Goal: Communication & Community: Answer question/provide support

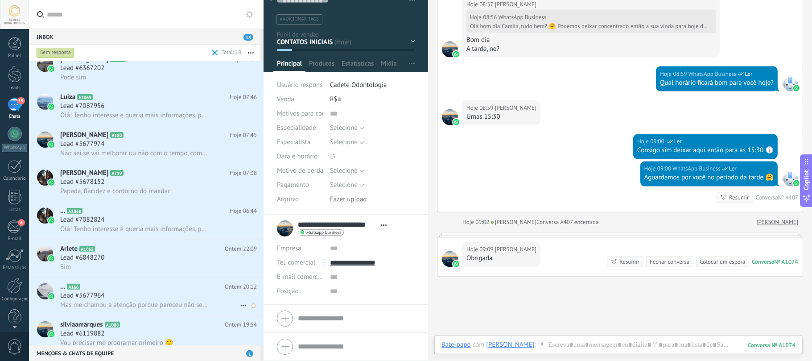
scroll to position [399, 0]
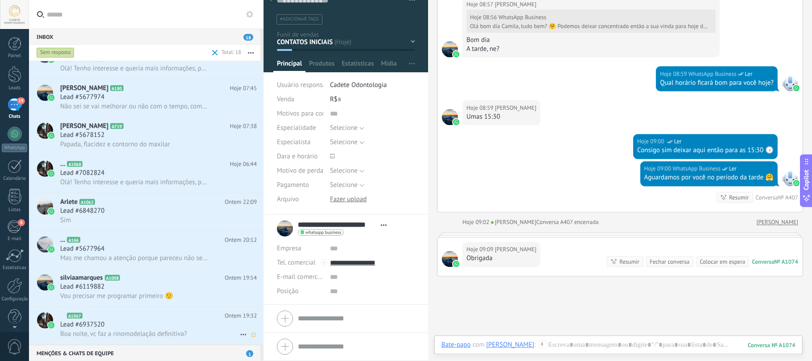
click at [118, 329] on div "Lead #6937520" at bounding box center [158, 324] width 197 height 9
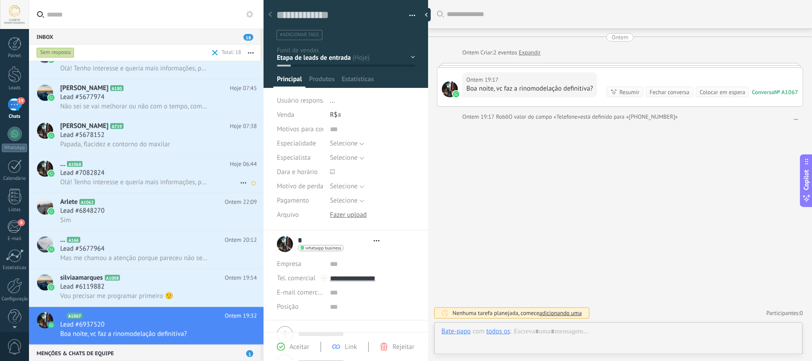
type textarea "**********"
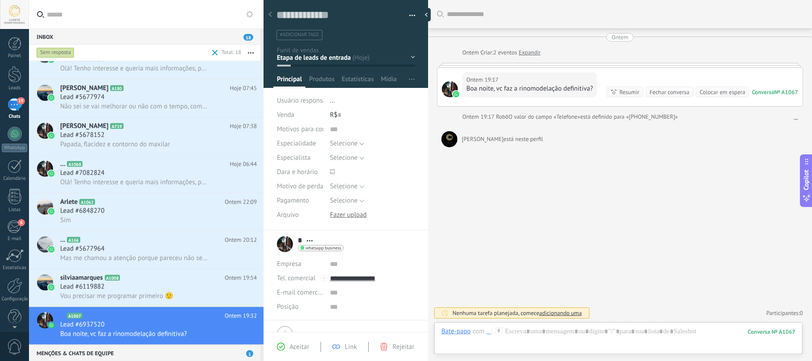
scroll to position [13, 0]
click at [621, 336] on div at bounding box center [618, 340] width 354 height 27
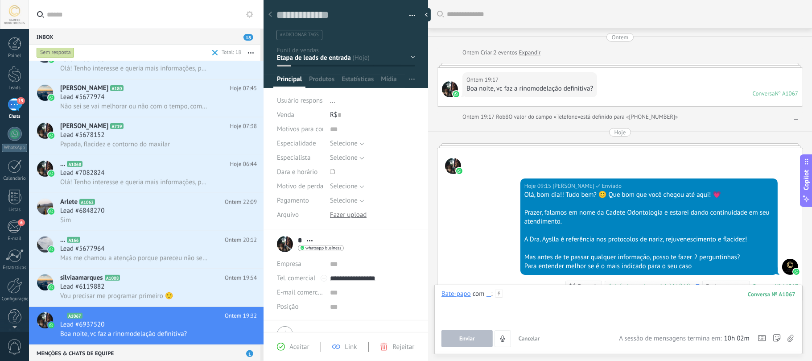
scroll to position [115, 0]
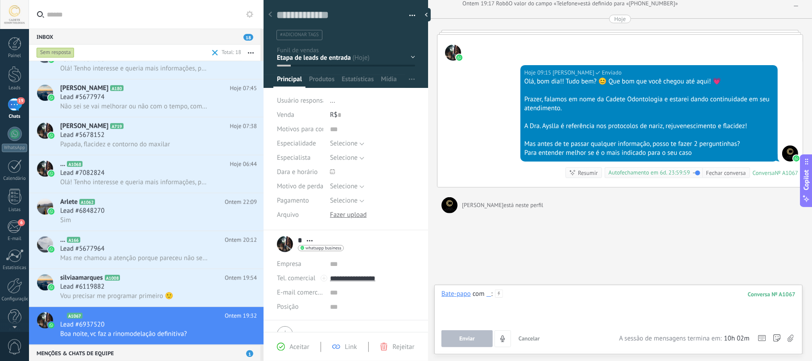
click at [545, 296] on div at bounding box center [618, 306] width 354 height 34
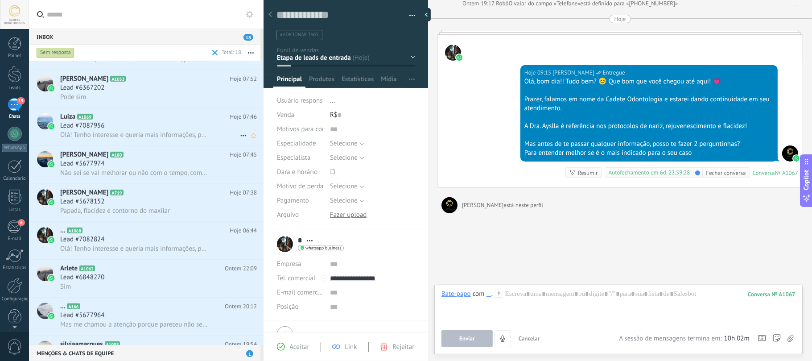
click at [93, 122] on span "Lead #7087956" at bounding box center [82, 125] width 44 height 9
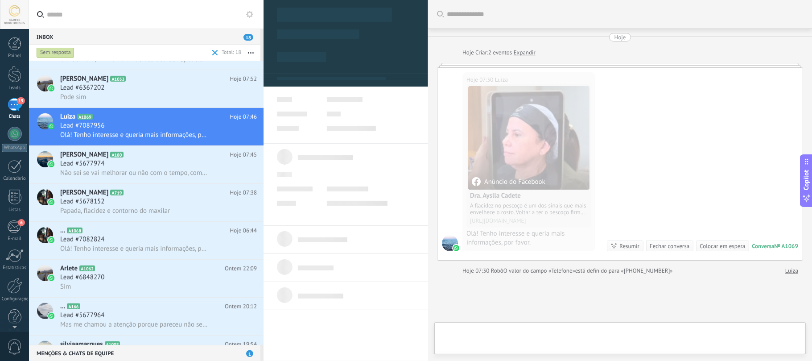
type textarea "**********"
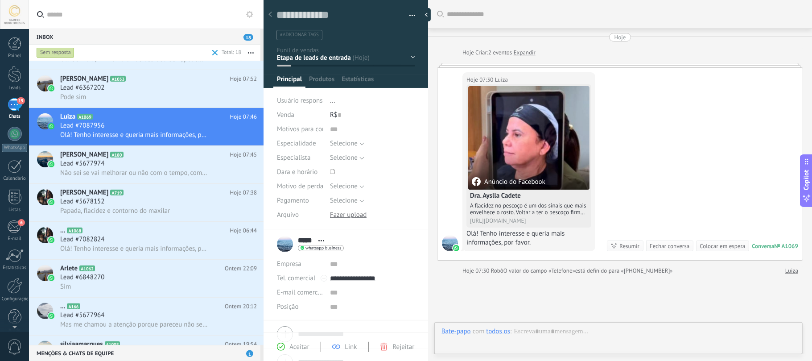
scroll to position [13, 0]
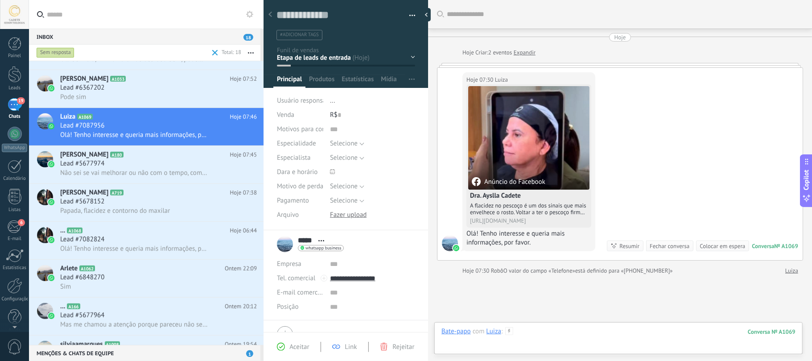
click at [612, 339] on div at bounding box center [618, 340] width 354 height 27
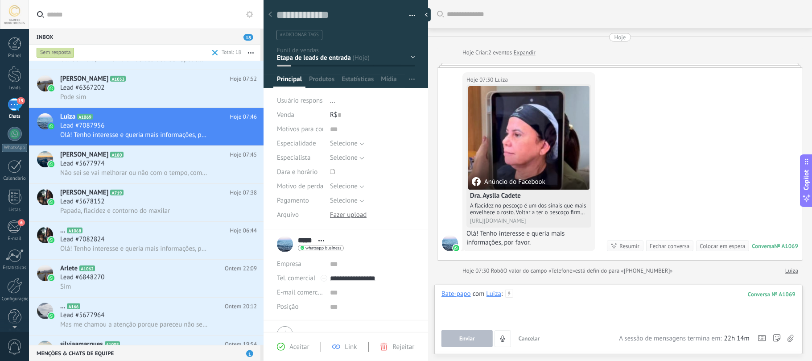
paste div
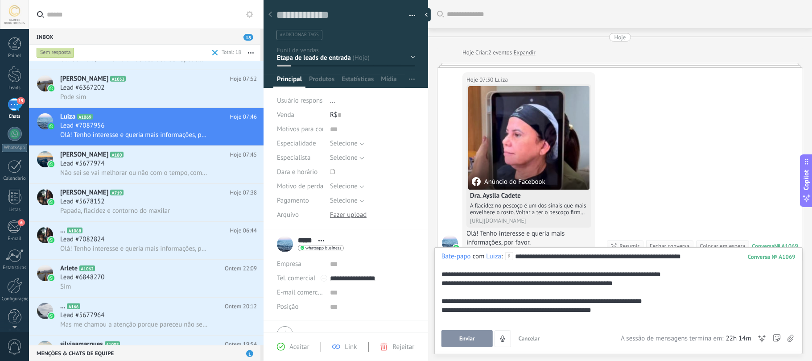
click at [443, 341] on button "Enviar" at bounding box center [466, 338] width 51 height 17
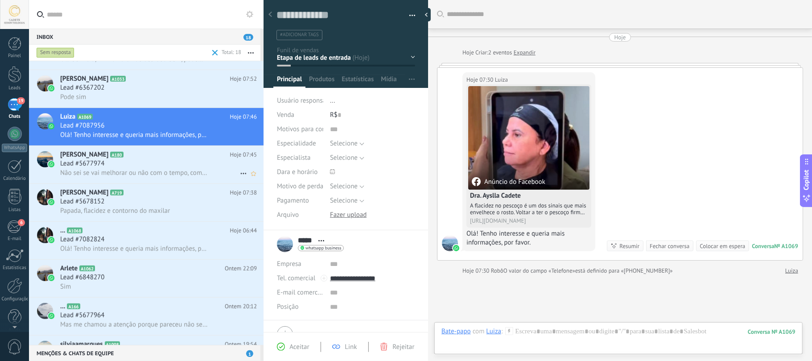
scroll to position [65, 0]
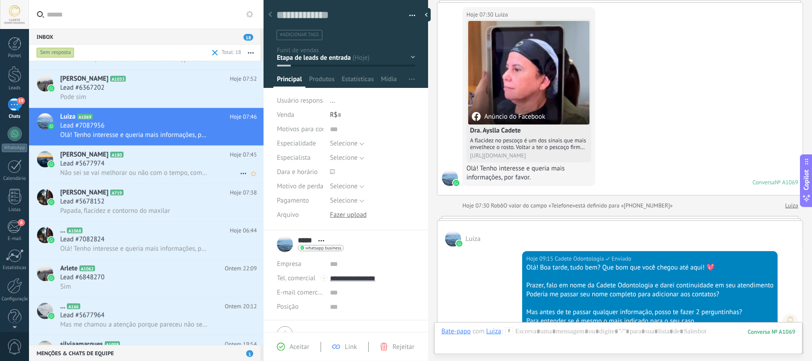
click at [102, 156] on span "[PERSON_NAME]" at bounding box center [84, 154] width 48 height 9
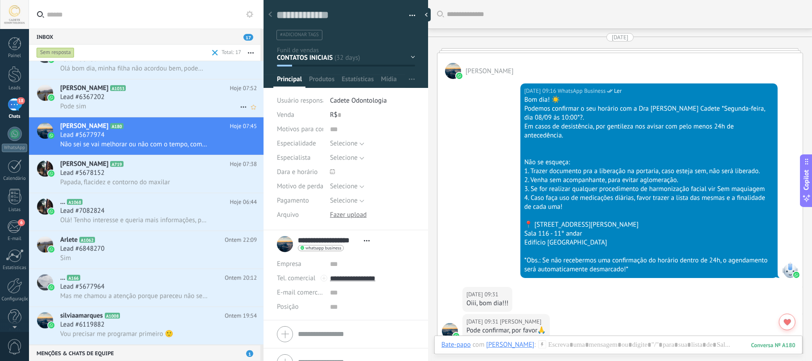
scroll to position [2764, 0]
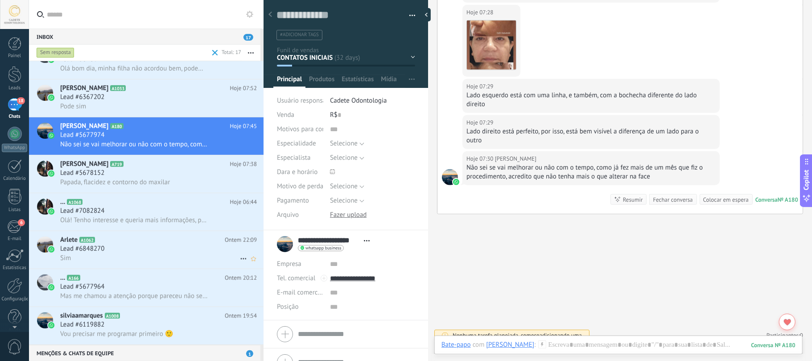
click at [167, 241] on h2 "Arlete A1062" at bounding box center [142, 239] width 165 height 9
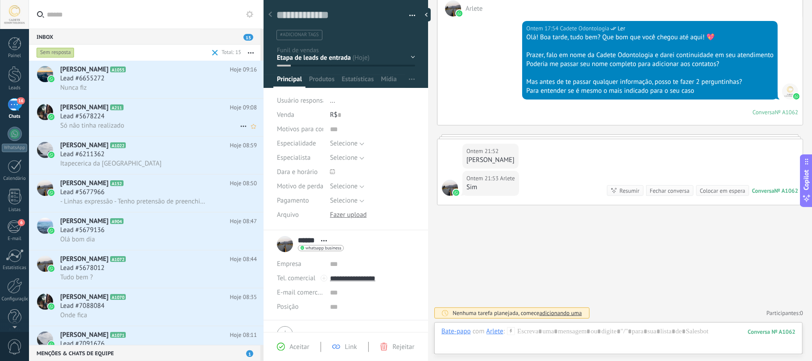
click at [139, 126] on div "Só não tinha realizado" at bounding box center [158, 125] width 197 height 9
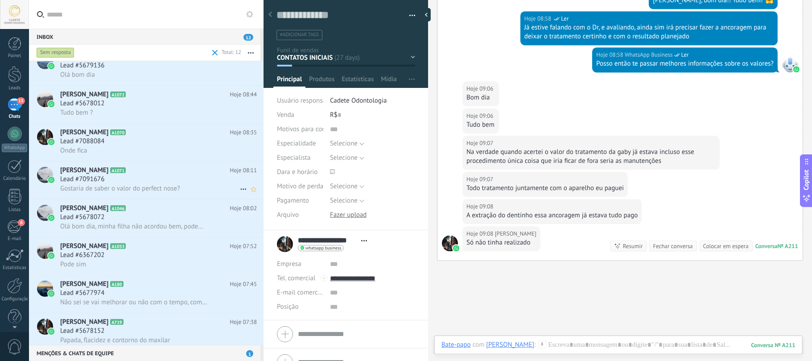
scroll to position [106, 0]
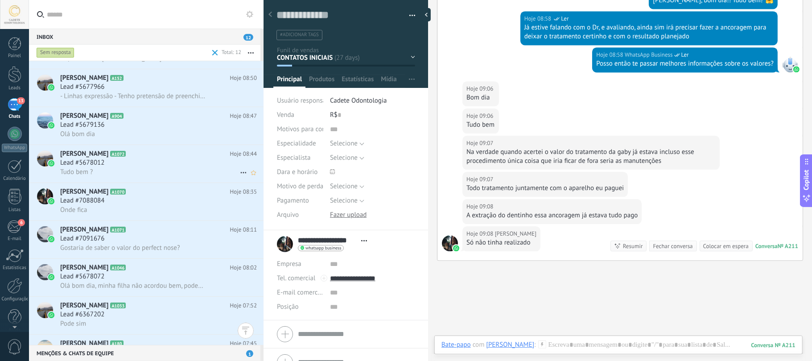
click at [156, 171] on div "Tudo bem ?" at bounding box center [158, 171] width 197 height 9
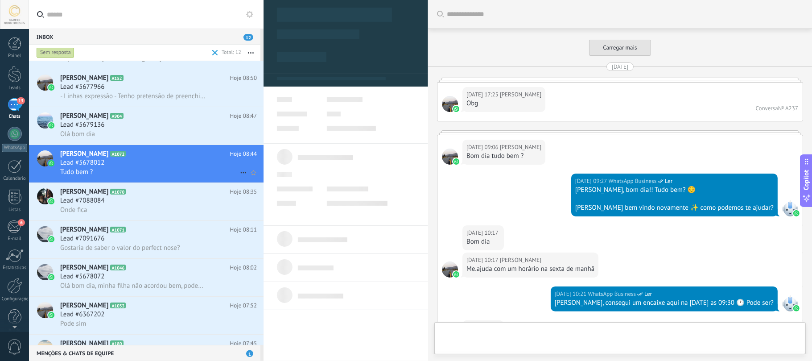
type textarea "**********"
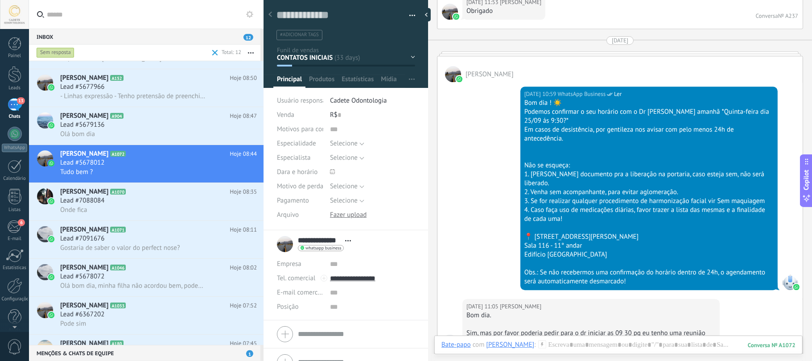
scroll to position [1823, 0]
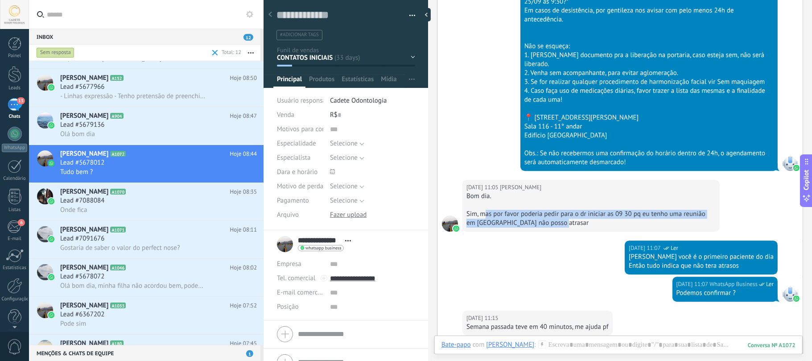
drag, startPoint x: 484, startPoint y: 218, endPoint x: 715, endPoint y: 227, distance: 231.1
click at [715, 227] on div "[DATE] 11:05 [PERSON_NAME] dia. [PERSON_NAME], mas por favor poderia pedir para…" at bounding box center [590, 206] width 257 height 52
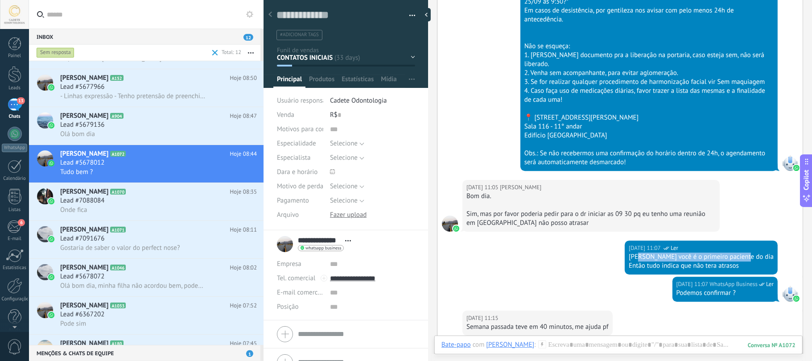
drag, startPoint x: 669, startPoint y: 261, endPoint x: 790, endPoint y: 263, distance: 121.3
click at [790, 263] on div "[DATE] 11:07 WhatsApp Business Ler [PERSON_NAME] você é o primeiro paciente do …" at bounding box center [619, 258] width 365 height 36
click at [783, 266] on div "[DATE] 11:07 WhatsApp Business Ler [PERSON_NAME] você é o primeiro paciente do …" at bounding box center [619, 258] width 365 height 36
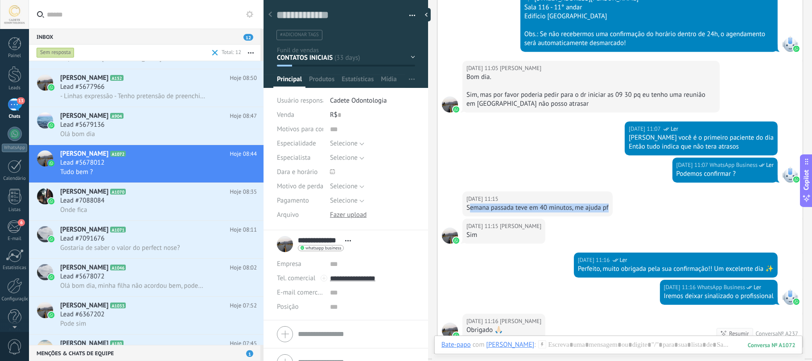
drag, startPoint x: 475, startPoint y: 213, endPoint x: 612, endPoint y: 213, distance: 136.9
click at [612, 213] on div "[DATE] 11:15 [PERSON_NAME] Semana passada teve em 40 minutos, me ajuda pf" at bounding box center [537, 203] width 150 height 25
click at [627, 214] on div "[DATE] 11:15 [PERSON_NAME] Semana passada teve em 40 minutos, me ajuda pf" at bounding box center [619, 204] width 365 height 27
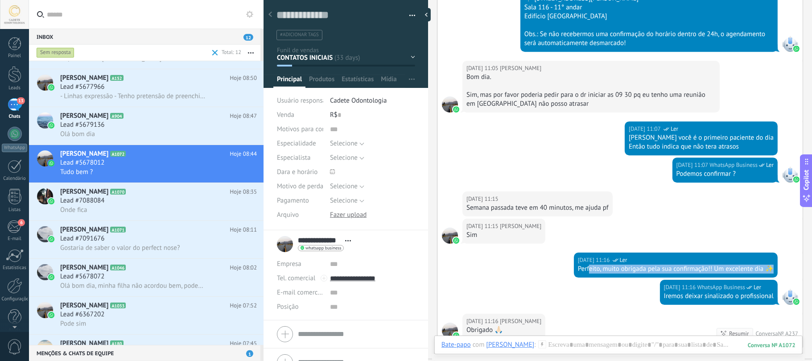
drag, startPoint x: 597, startPoint y: 275, endPoint x: 811, endPoint y: 270, distance: 214.9
click at [811, 270] on div "Buscar Carregar mais [DATE] [DATE] 17:25 [PERSON_NAME] Obg Conversa № A237 [DAT…" at bounding box center [620, 180] width 384 height 361
click at [755, 235] on div "[DATE] 11:15 [PERSON_NAME]" at bounding box center [619, 235] width 365 height 34
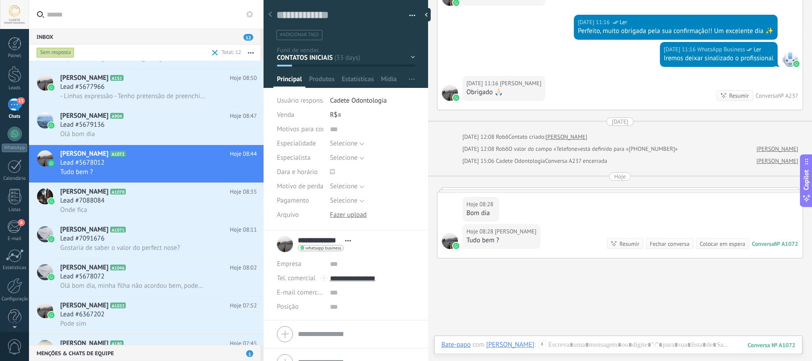
scroll to position [2239, 0]
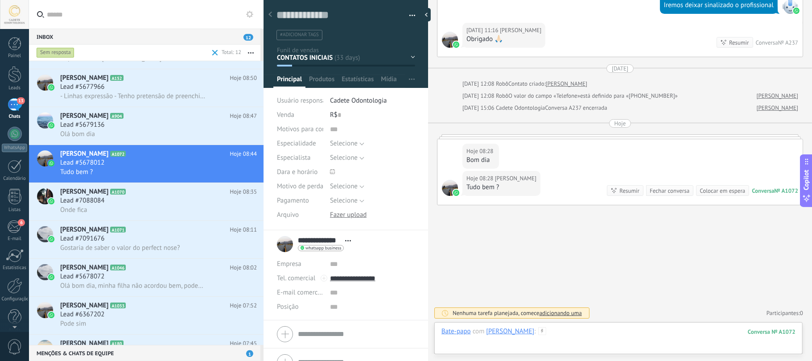
click at [545, 334] on div at bounding box center [618, 340] width 354 height 27
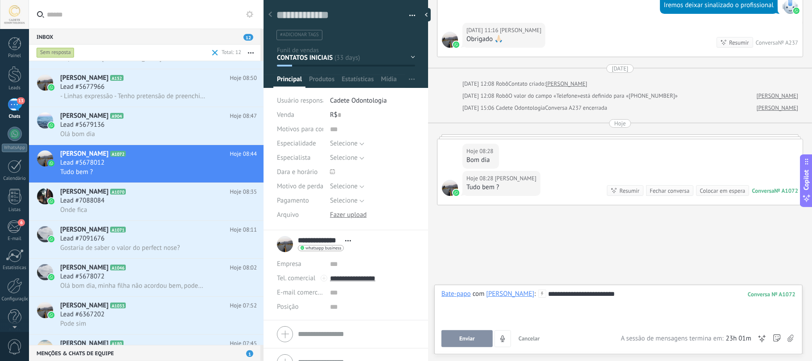
click at [480, 336] on button "Enviar" at bounding box center [466, 338] width 51 height 17
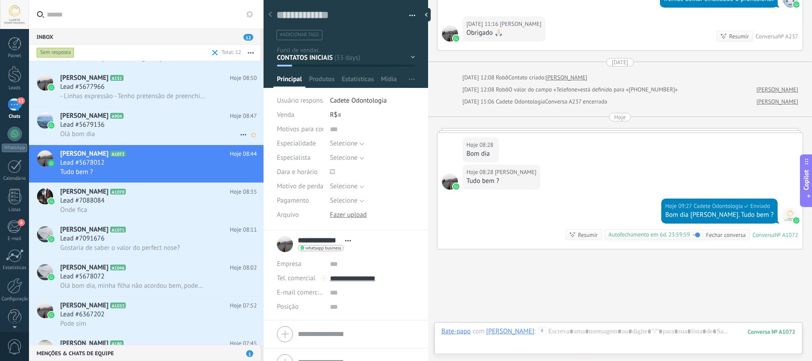
scroll to position [2290, 0]
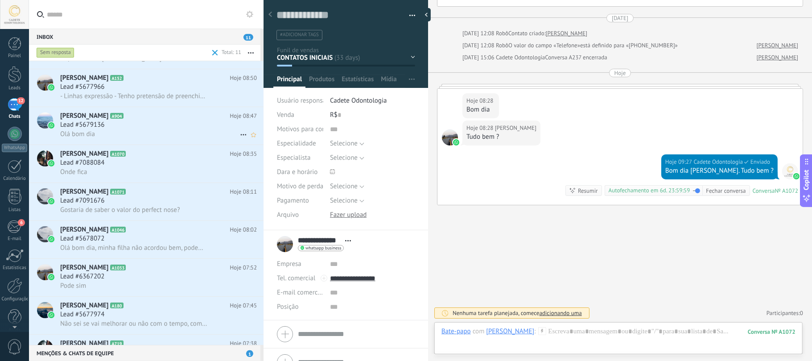
click at [107, 128] on h3 "Lead #5679136" at bounding box center [84, 124] width 49 height 9
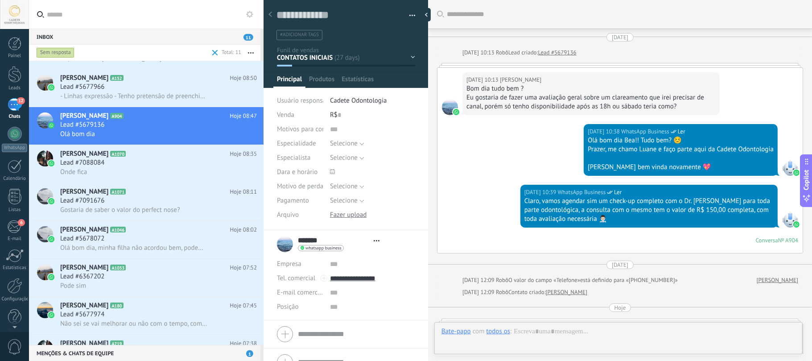
type textarea "**********"
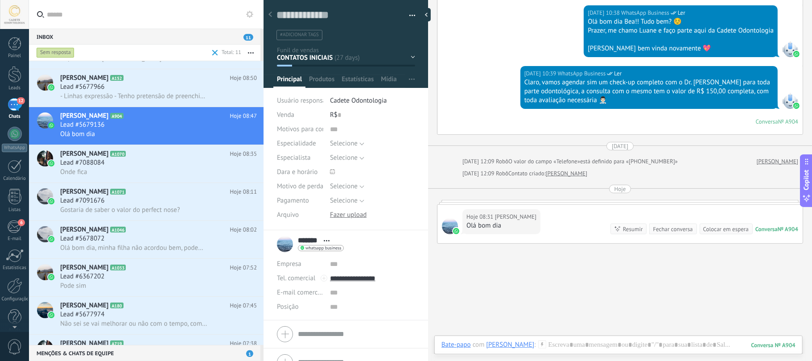
click at [561, 218] on div "Hoje 08:31 [PERSON_NAME] bom dia Conversa № A904 Conversa № A904 Resumir Resumi…" at bounding box center [619, 224] width 365 height 38
click at [587, 340] on div at bounding box center [618, 353] width 354 height 27
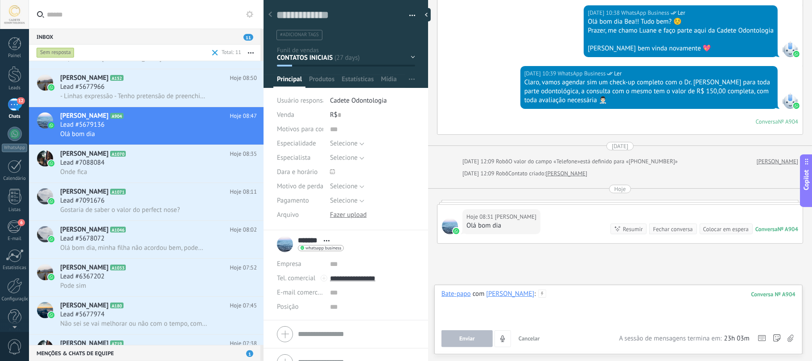
click at [540, 300] on div at bounding box center [618, 306] width 354 height 34
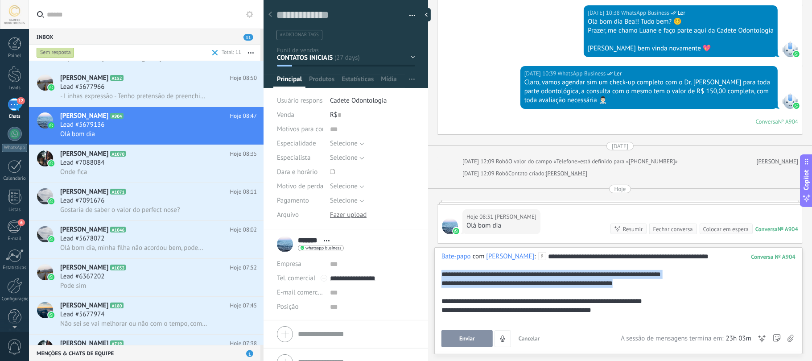
drag, startPoint x: 441, startPoint y: 272, endPoint x: 678, endPoint y: 285, distance: 236.7
click at [678, 285] on div "**********" at bounding box center [618, 287] width 354 height 71
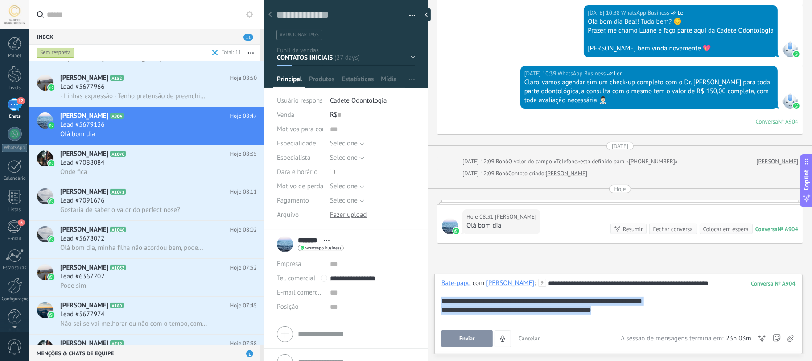
drag, startPoint x: 523, startPoint y: 306, endPoint x: 425, endPoint y: 303, distance: 98.6
click at [425, 303] on div "Salvar e criar Imprimir Gerenciar tags" at bounding box center [537, 180] width 548 height 361
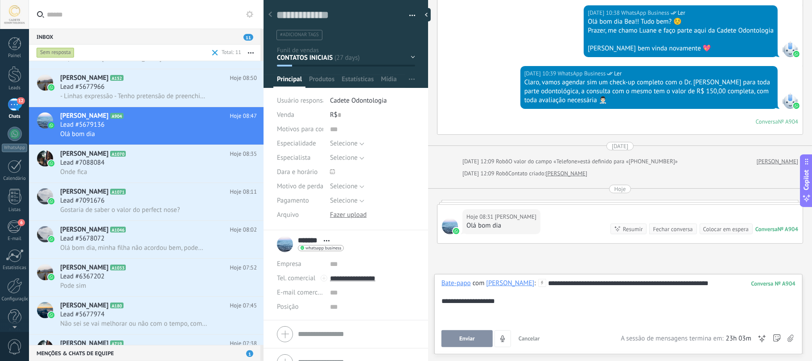
click at [468, 332] on button "Enviar" at bounding box center [466, 338] width 51 height 17
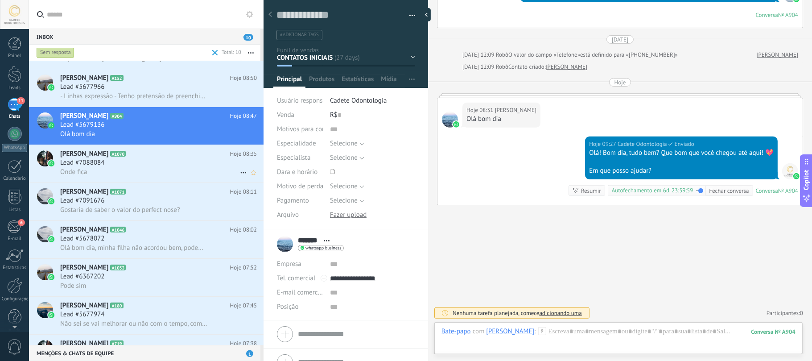
scroll to position [95, 0]
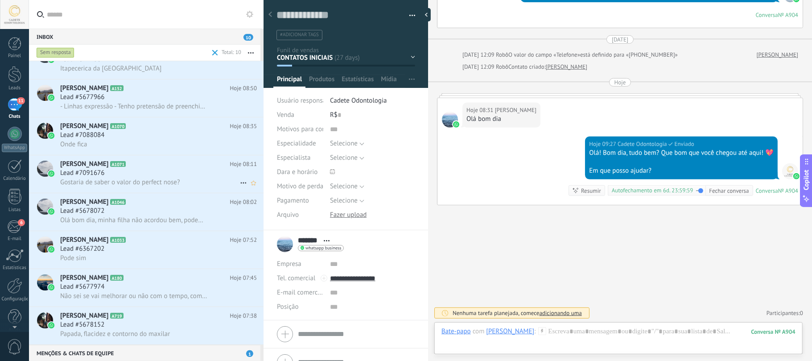
drag, startPoint x: 120, startPoint y: 181, endPoint x: 125, endPoint y: 181, distance: 4.5
click at [122, 181] on span "Gostaria de saber o valor do perfect nose?" at bounding box center [120, 182] width 120 height 8
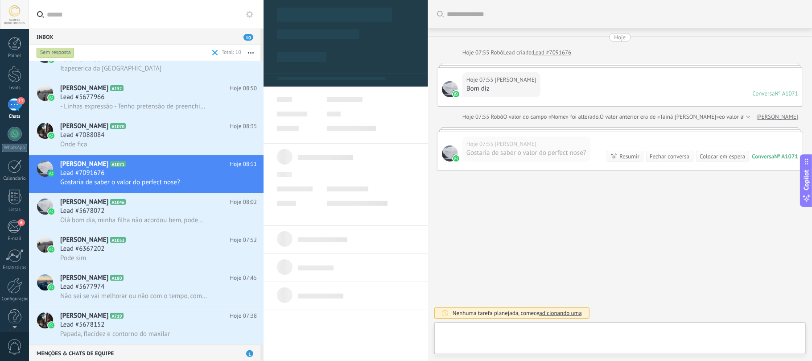
type textarea "**********"
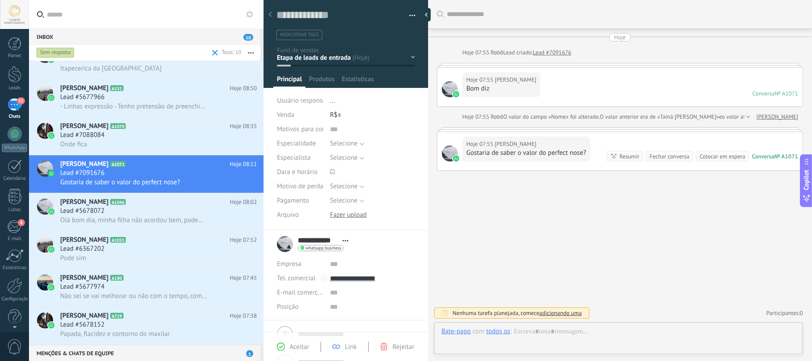
scroll to position [13, 0]
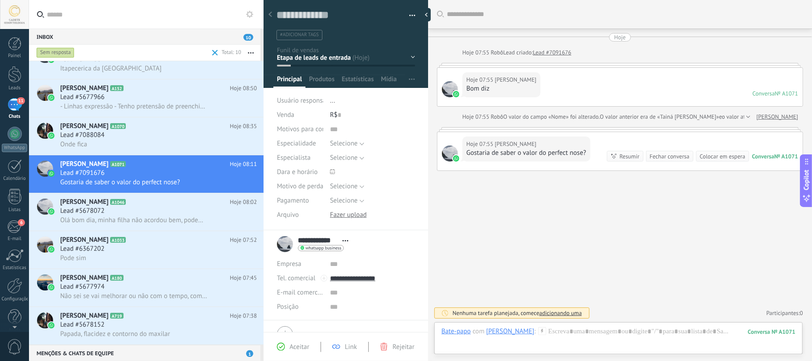
click at [642, 357] on div at bounding box center [618, 356] width 368 height 8
click at [652, 330] on div at bounding box center [618, 340] width 354 height 27
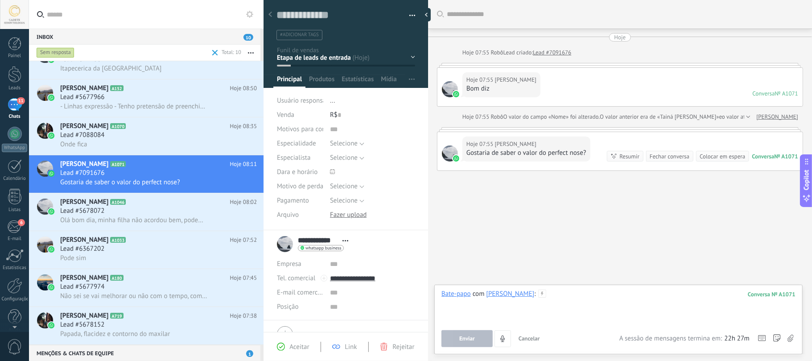
paste div
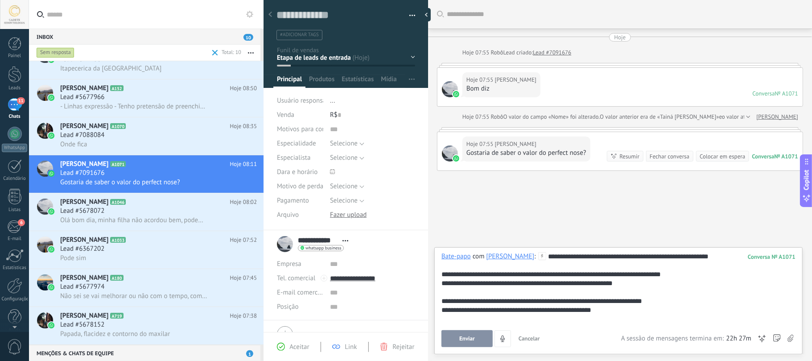
click at [475, 334] on button "Enviar" at bounding box center [466, 338] width 51 height 17
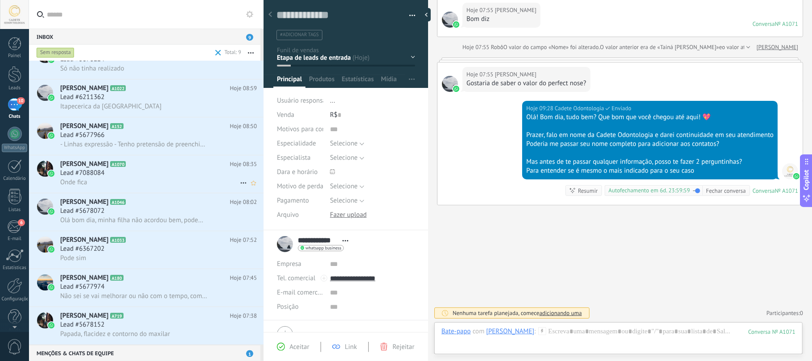
scroll to position [58, 0]
click at [110, 163] on span "A1070" at bounding box center [118, 164] width 16 height 6
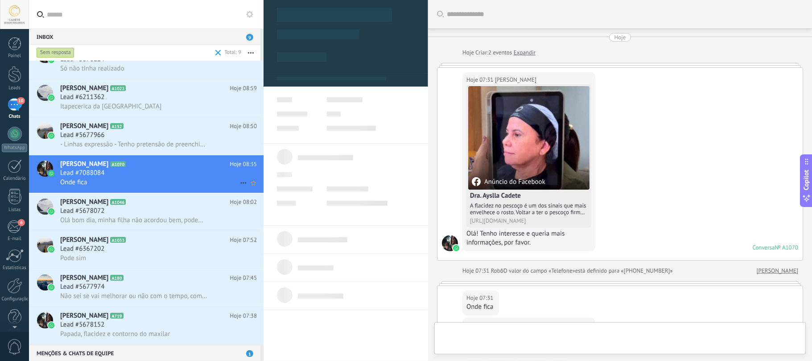
type textarea "**********"
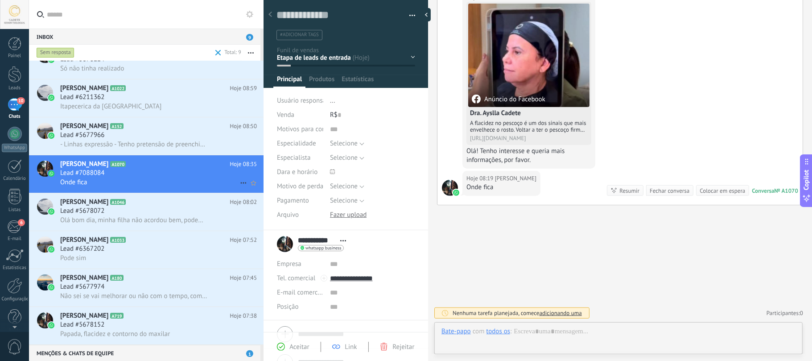
scroll to position [13, 0]
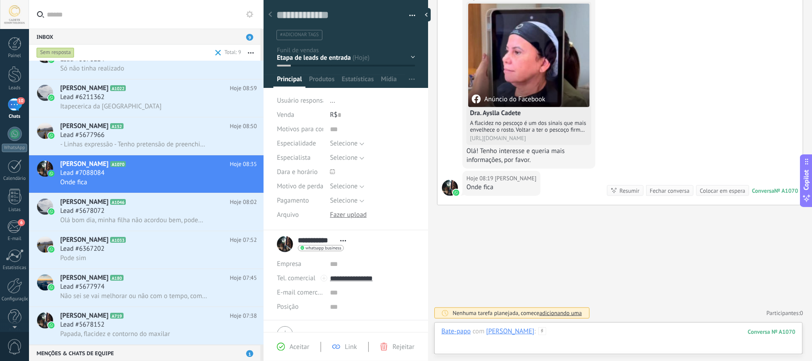
click at [612, 327] on div at bounding box center [618, 340] width 354 height 27
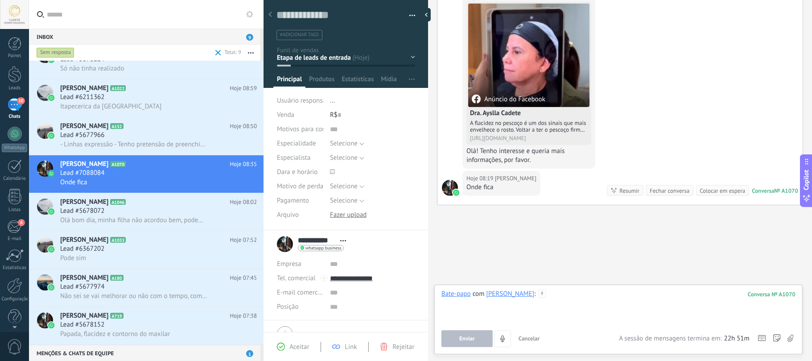
paste div
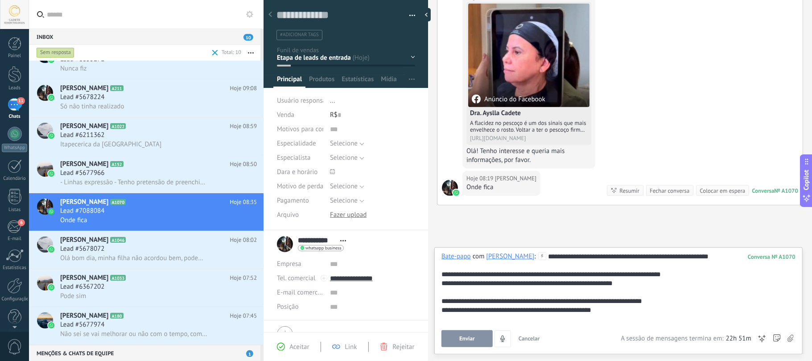
click at [464, 337] on span "Enviar" at bounding box center [467, 338] width 16 height 6
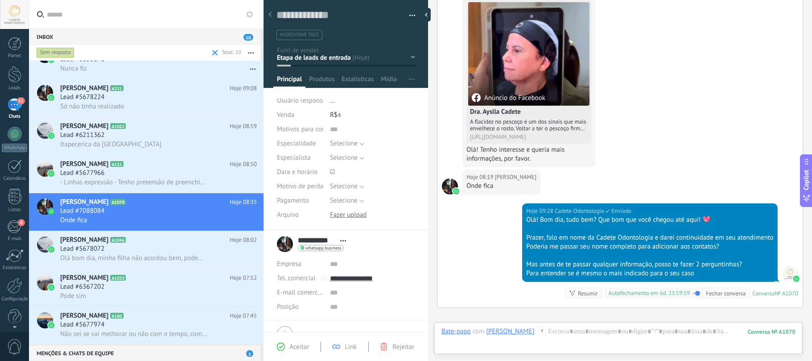
scroll to position [442, 0]
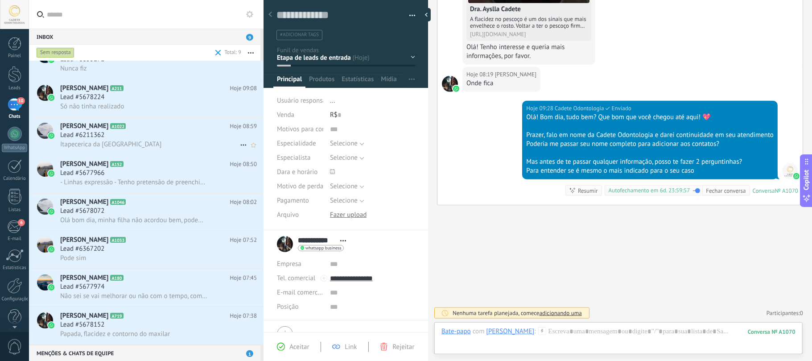
click at [90, 131] on span "Lead #6211362" at bounding box center [82, 135] width 44 height 9
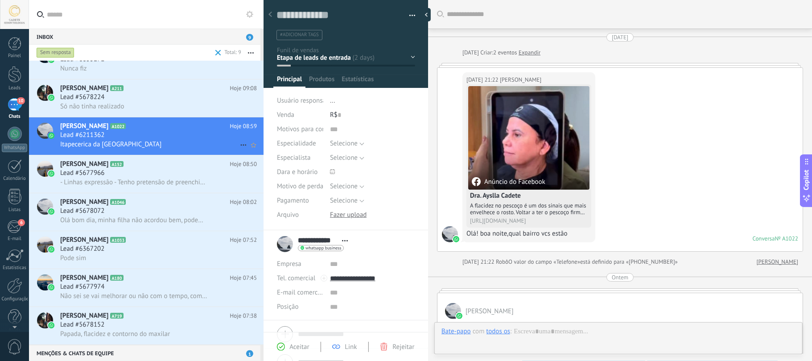
scroll to position [535, 0]
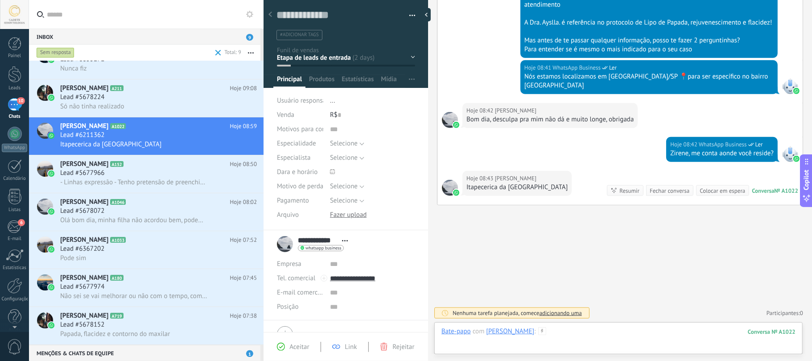
click at [614, 329] on div at bounding box center [618, 340] width 354 height 27
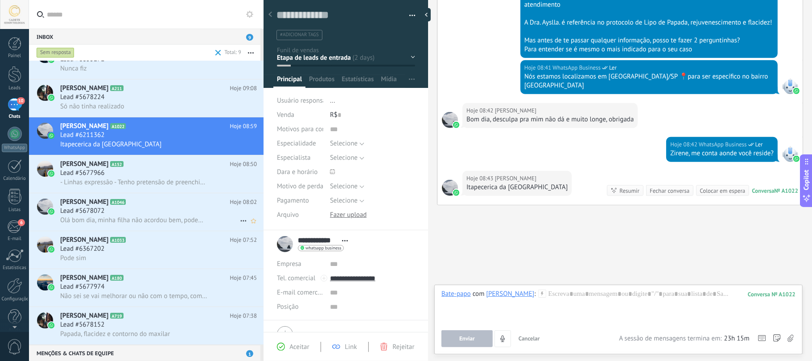
click at [84, 200] on span "[PERSON_NAME]" at bounding box center [84, 202] width 48 height 9
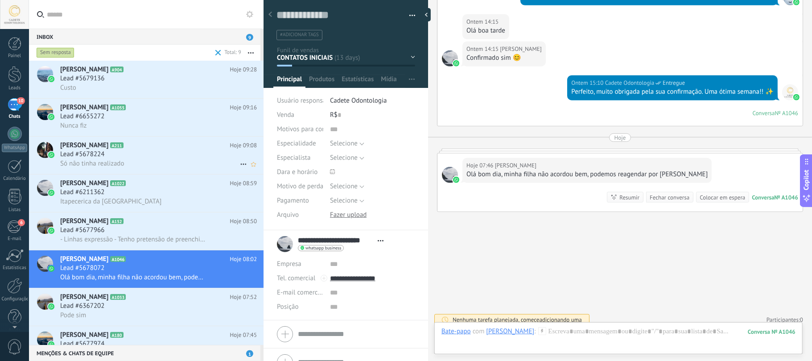
click at [125, 151] on div "Lead #5678224" at bounding box center [158, 154] width 197 height 9
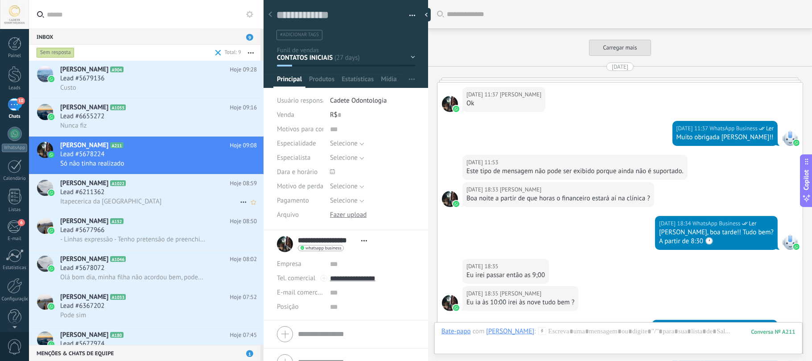
scroll to position [1480, 0]
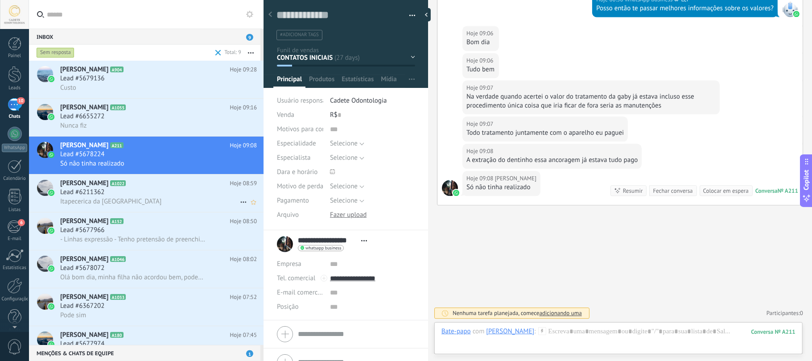
click at [160, 184] on h2 "[PERSON_NAME] A1022" at bounding box center [145, 183] width 170 height 9
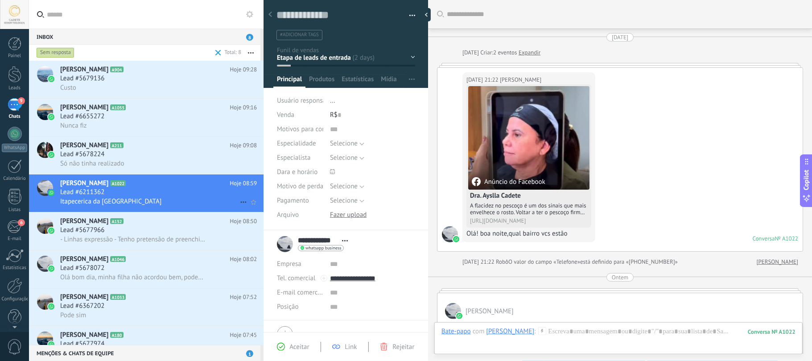
scroll to position [535, 0]
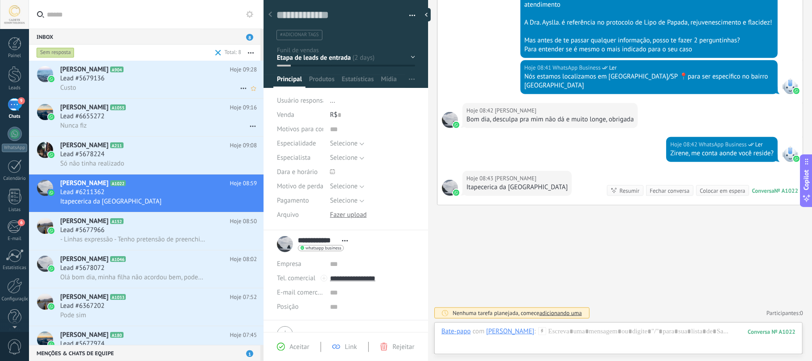
click at [97, 77] on span "Lead #5679136" at bounding box center [82, 78] width 44 height 9
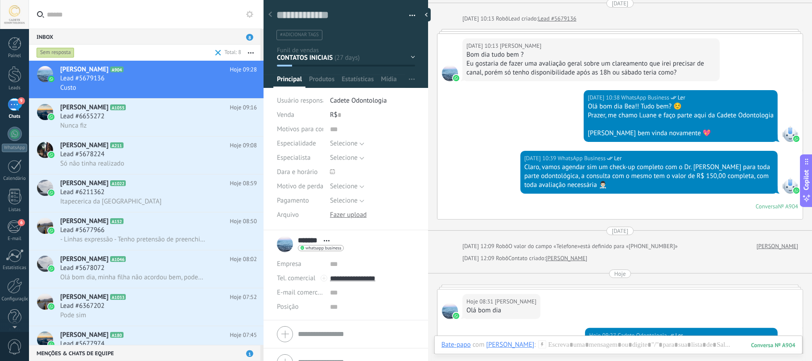
scroll to position [272, 0]
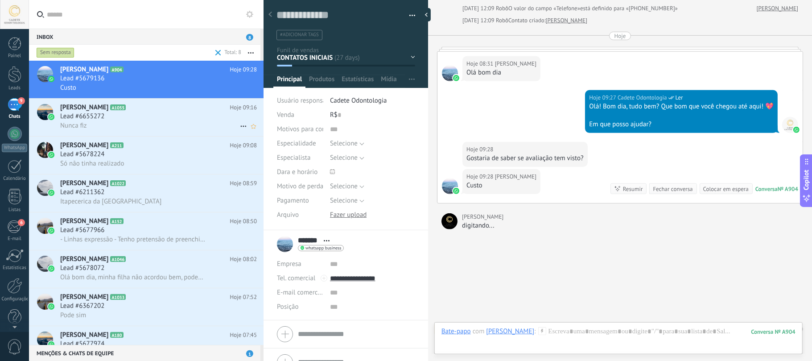
click at [97, 116] on span "Lead #6655272" at bounding box center [82, 116] width 44 height 9
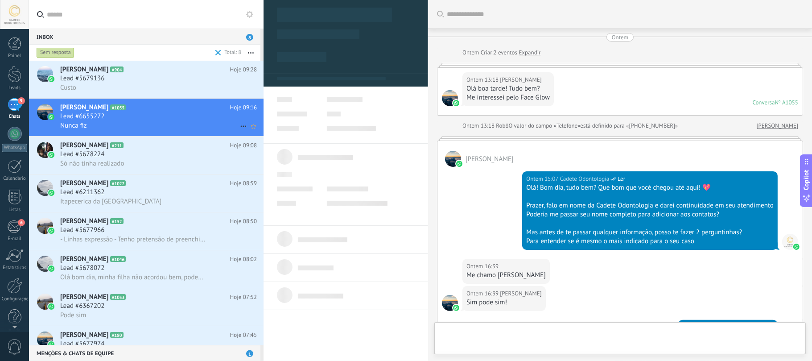
type textarea "**********"
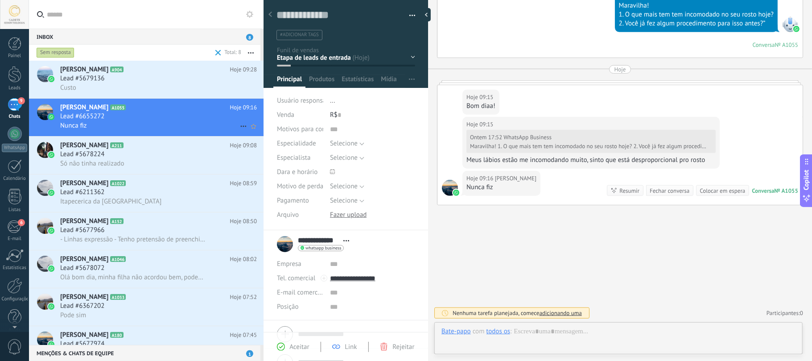
scroll to position [13, 0]
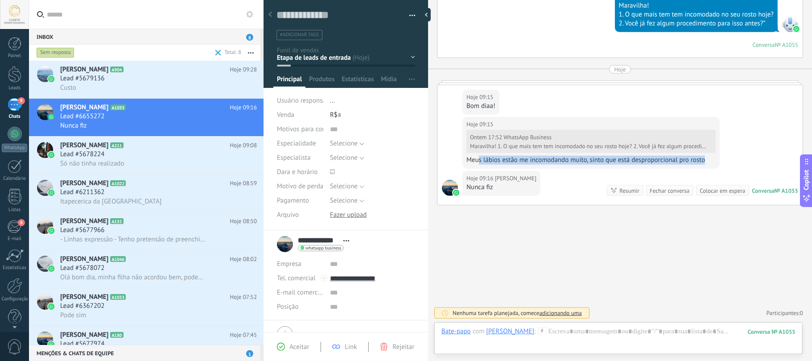
drag, startPoint x: 481, startPoint y: 159, endPoint x: 732, endPoint y: 163, distance: 250.1
click at [732, 163] on div "Hoje 09:15 [PERSON_NAME] Ontem 17:52 WhatsApp Business Maravilha! 1. O que mais…" at bounding box center [619, 144] width 365 height 54
click at [737, 152] on div "Hoje 09:15 [PERSON_NAME] Ontem 17:52 WhatsApp Business Maravilha! 1. O que mais…" at bounding box center [619, 144] width 365 height 54
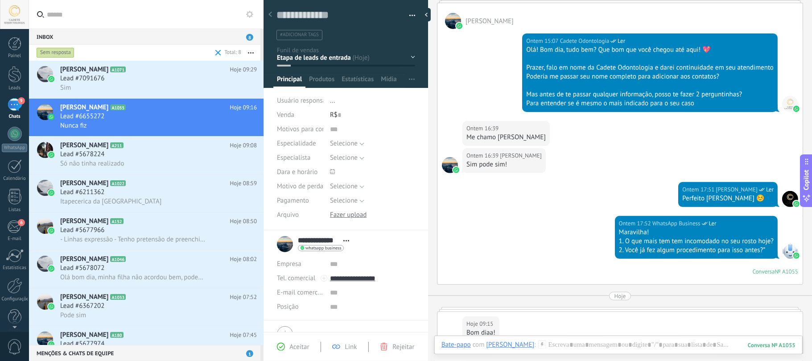
scroll to position [316, 0]
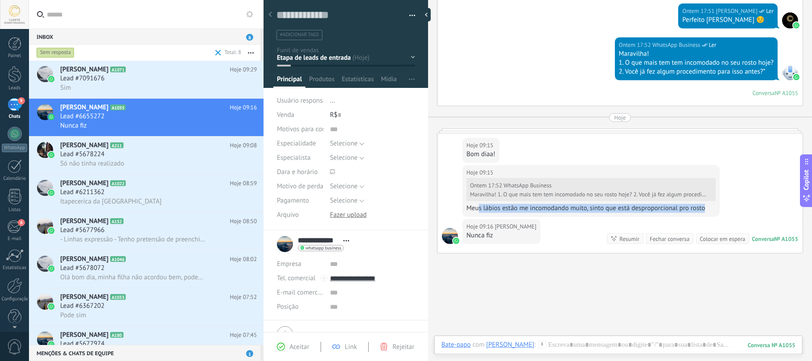
drag, startPoint x: 478, startPoint y: 219, endPoint x: 717, endPoint y: 218, distance: 238.5
click at [717, 217] on div "Hoje 09:15 [PERSON_NAME] Ontem 17:52 WhatsApp Business Maravilha! 1. O que mais…" at bounding box center [590, 191] width 257 height 52
click at [575, 239] on div "Hoje 09:16 [PERSON_NAME] Nunca fiz Conversa № A1055 Conversa № A1055 Resumir Re…" at bounding box center [619, 236] width 365 height 34
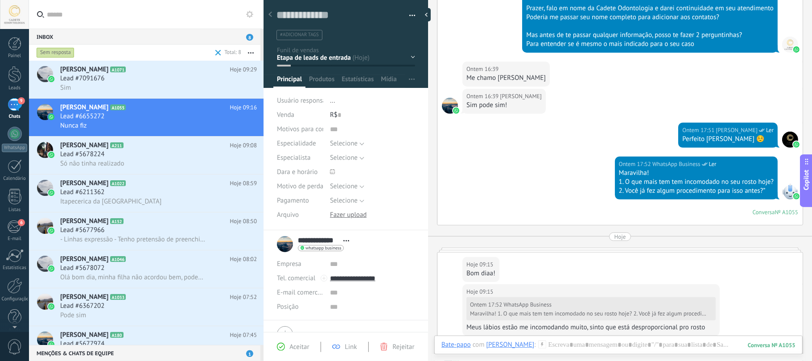
scroll to position [375, 0]
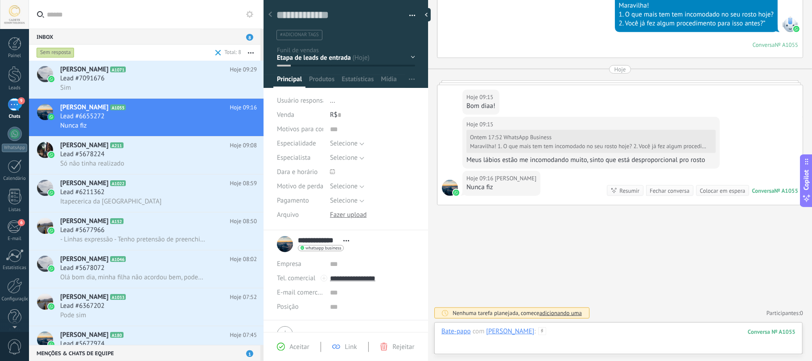
click at [597, 336] on div at bounding box center [618, 340] width 354 height 27
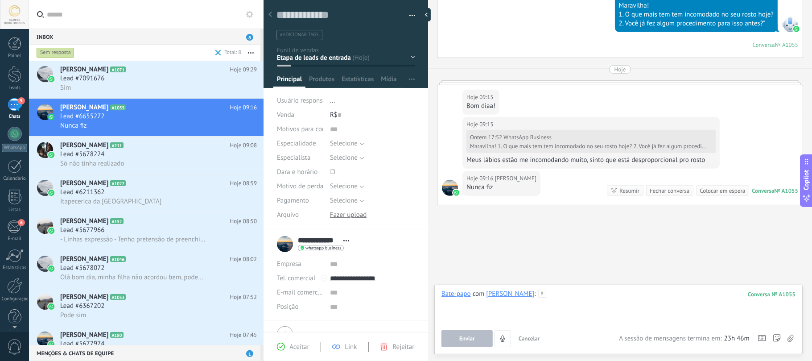
click at [560, 293] on div at bounding box center [618, 306] width 354 height 34
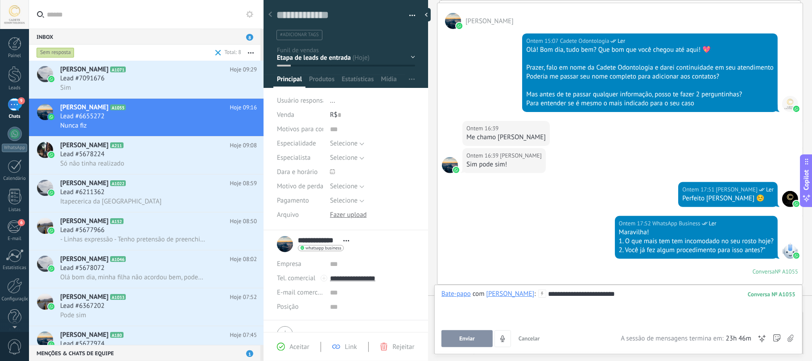
scroll to position [78, 0]
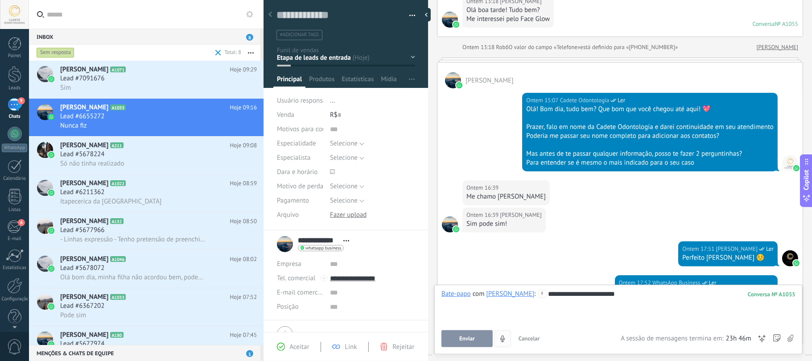
click at [471, 340] on span "Enviar" at bounding box center [467, 338] width 16 height 6
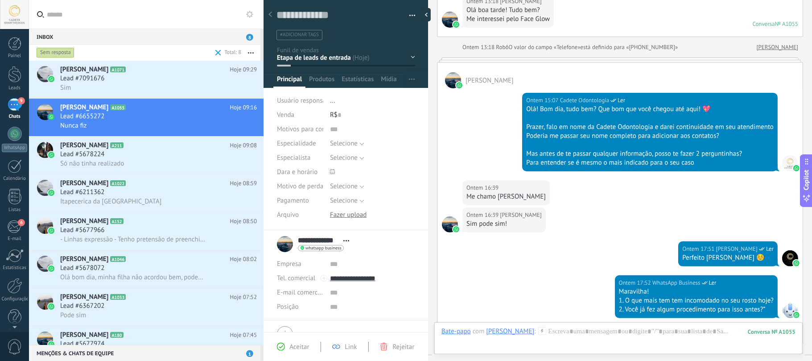
scroll to position [426, 0]
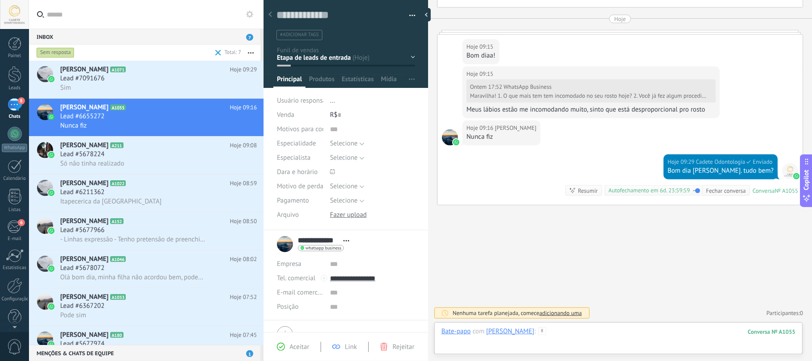
click at [575, 332] on div at bounding box center [618, 340] width 354 height 27
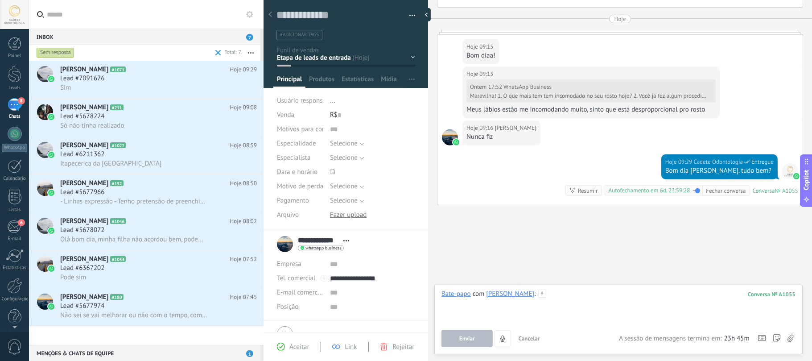
paste div
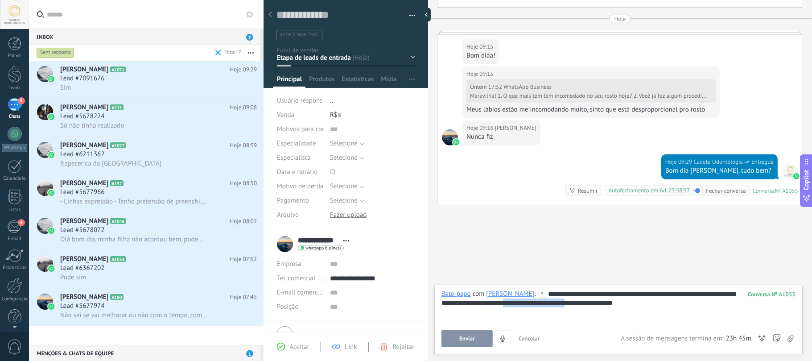
drag, startPoint x: 524, startPoint y: 302, endPoint x: 590, endPoint y: 311, distance: 66.6
click at [590, 311] on div "**********" at bounding box center [618, 306] width 354 height 34
click at [464, 335] on span "Enviar" at bounding box center [467, 338] width 16 height 6
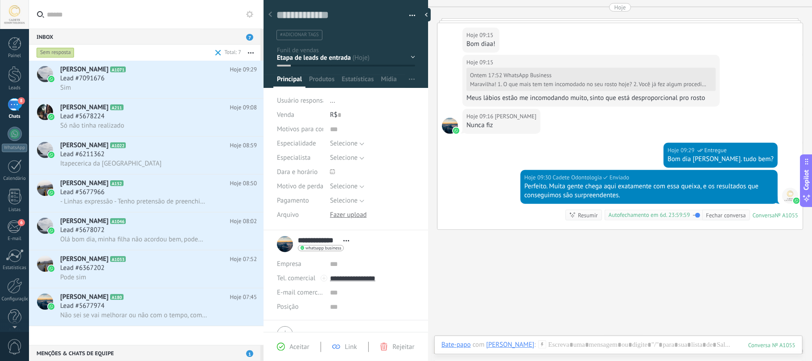
scroll to position [439, 0]
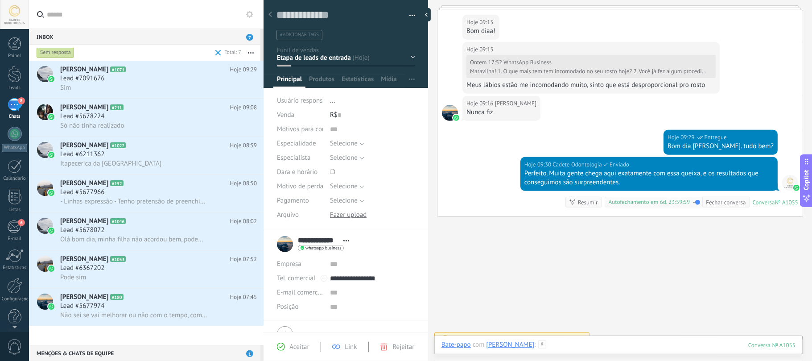
click at [600, 348] on div at bounding box center [618, 353] width 354 height 27
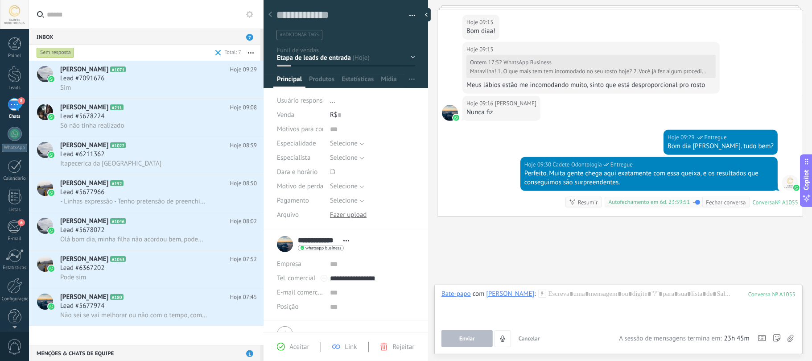
click at [274, 348] on div "Aceitar Link Rejeitar" at bounding box center [346, 347] width 160 height 10
click at [300, 342] on span "Aceitar" at bounding box center [299, 346] width 20 height 8
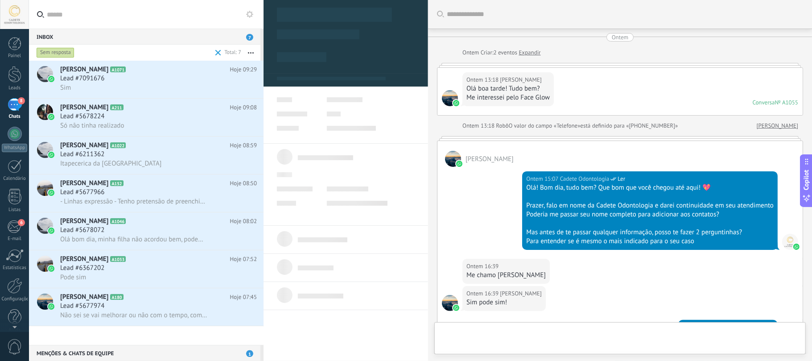
type textarea "**********"
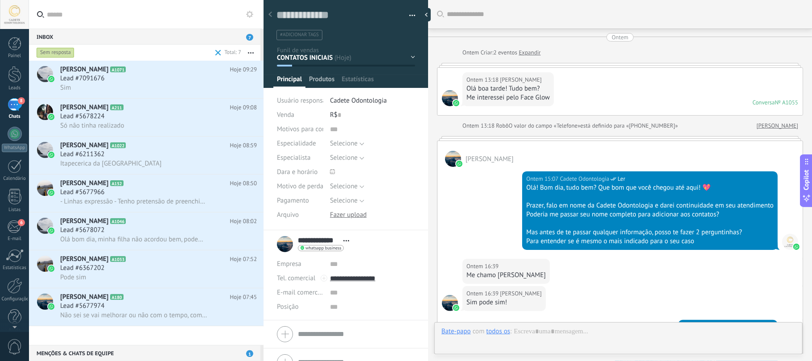
scroll to position [13, 0]
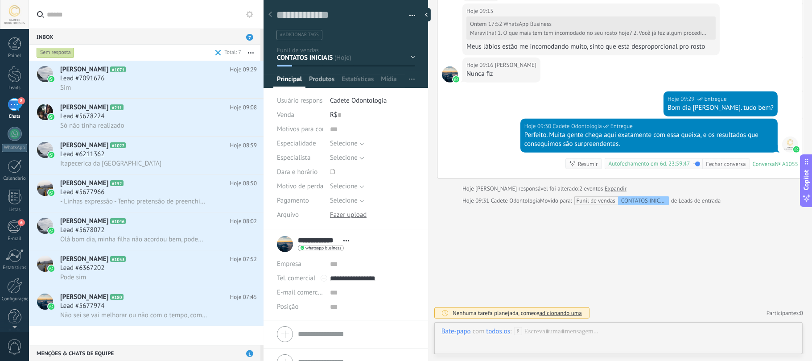
click at [317, 78] on span "Produtos" at bounding box center [321, 81] width 25 height 13
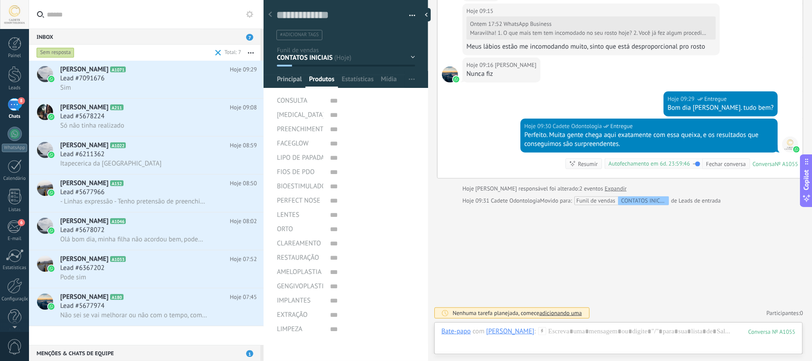
click at [291, 75] on span "Principal" at bounding box center [289, 81] width 25 height 13
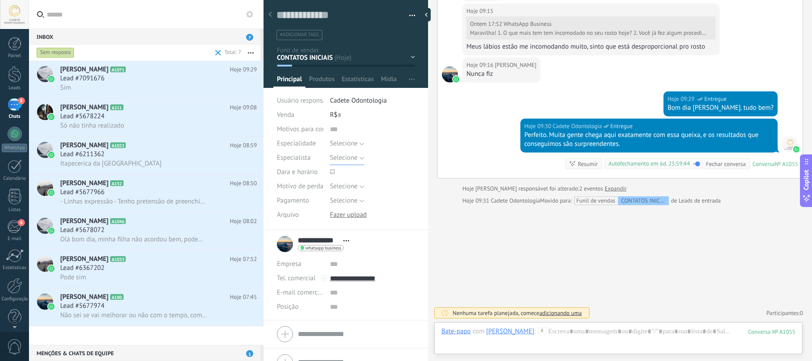
click at [341, 159] on span "Selecione" at bounding box center [344, 157] width 28 height 8
click at [585, 334] on div at bounding box center [618, 340] width 354 height 27
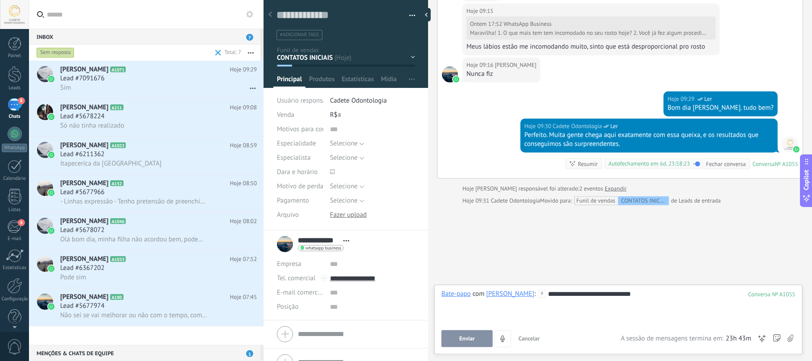
click at [473, 338] on span "Enviar" at bounding box center [467, 338] width 16 height 6
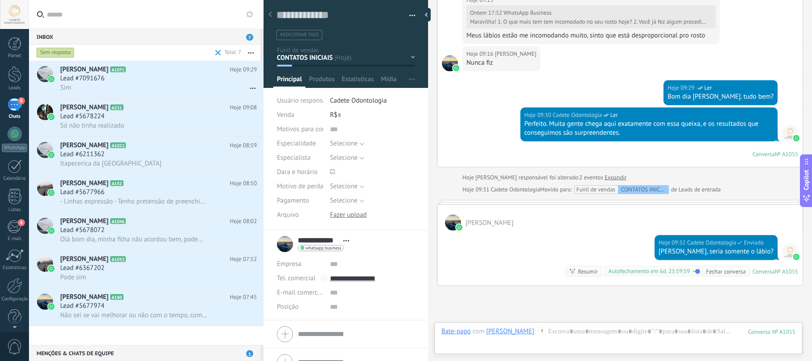
scroll to position [483, 0]
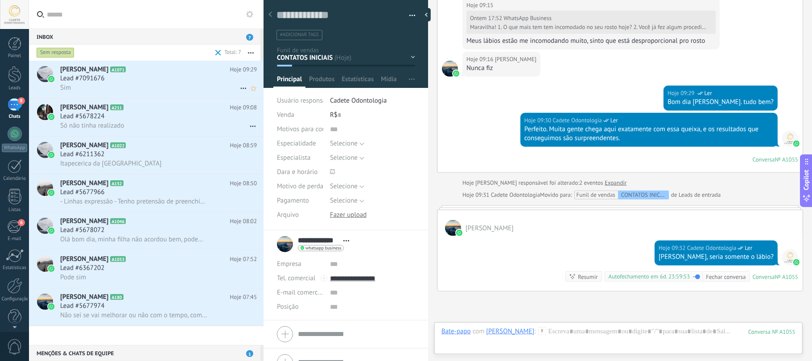
click at [102, 80] on span "Lead #7091676" at bounding box center [82, 78] width 44 height 9
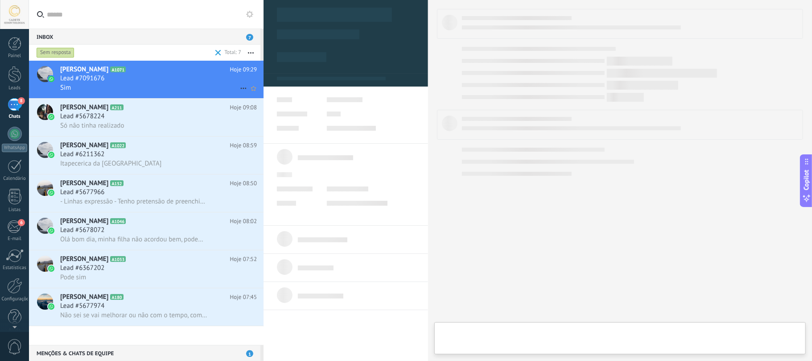
type textarea "**********"
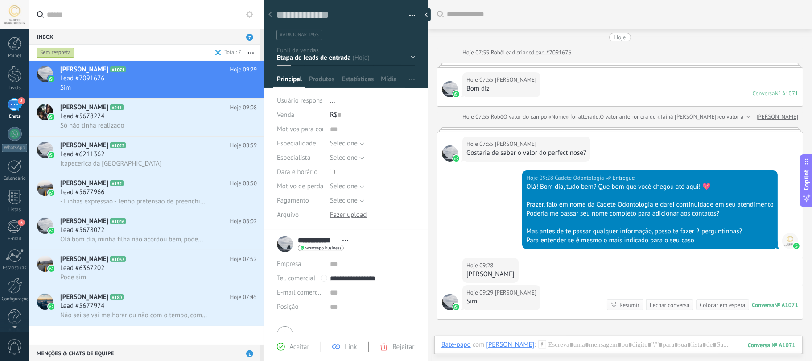
scroll to position [125, 0]
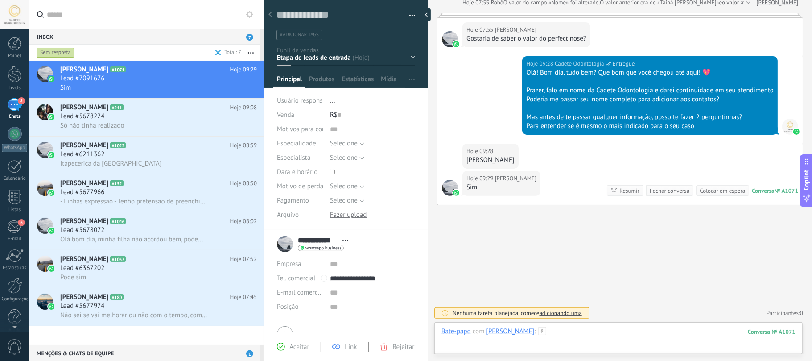
click at [591, 330] on div at bounding box center [618, 340] width 354 height 27
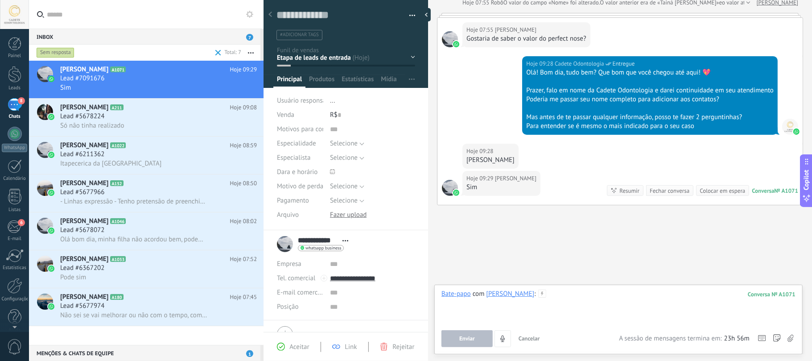
paste div
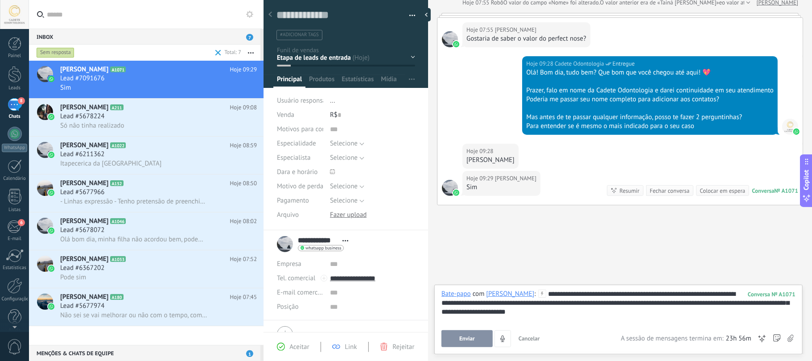
click at [466, 333] on button "Enviar" at bounding box center [466, 338] width 51 height 17
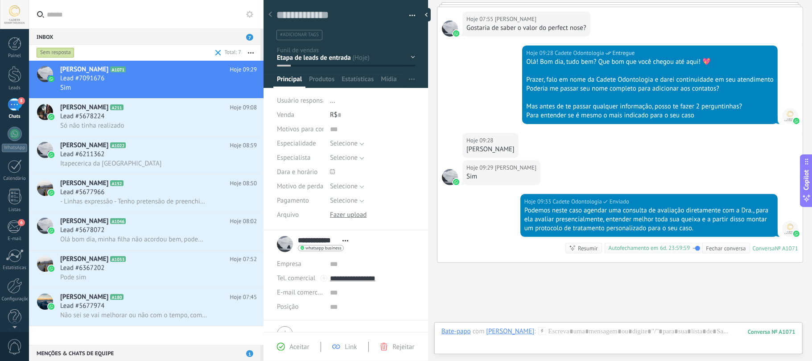
scroll to position [193, 0]
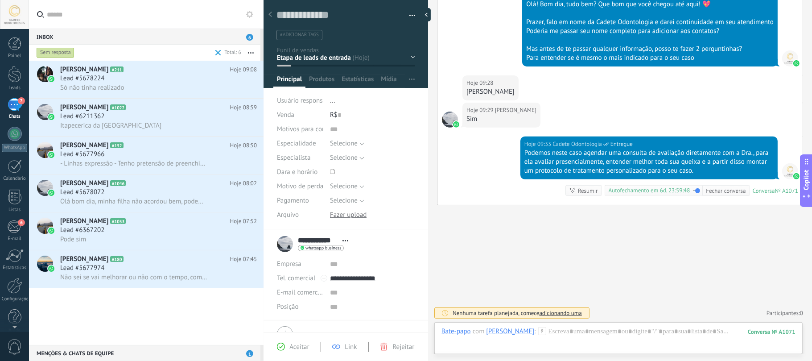
click at [584, 220] on div "Buscar Carregar mais Hoje Hoje 07:55 Robô Lead criado: Lead #7091676 Hoje 07:55…" at bounding box center [620, 89] width 384 height 543
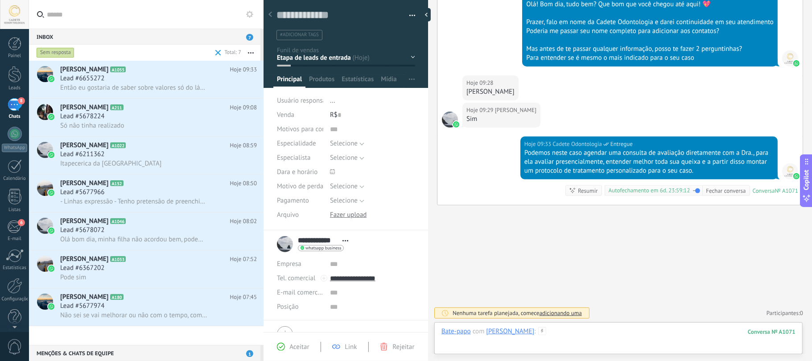
click at [569, 335] on div at bounding box center [618, 340] width 354 height 27
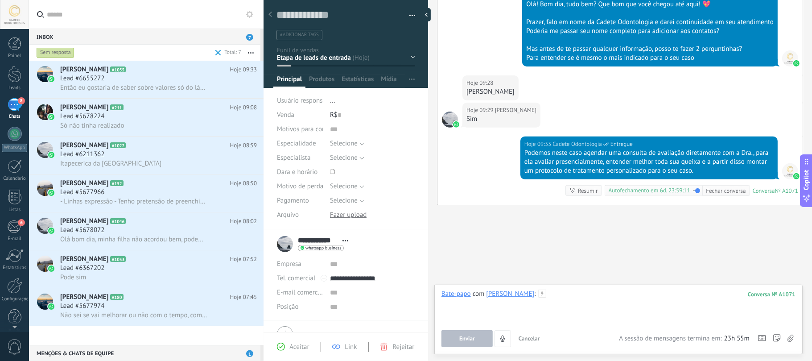
paste div
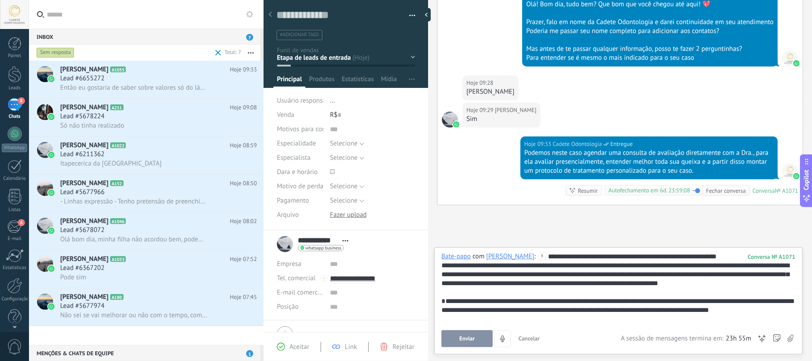
click at [469, 336] on span "Enviar" at bounding box center [467, 338] width 16 height 6
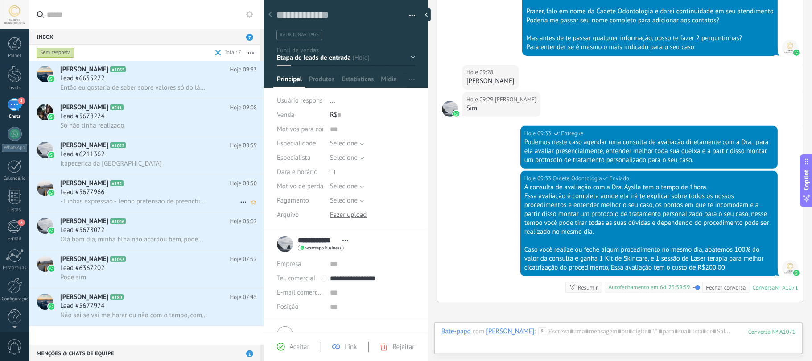
scroll to position [300, 0]
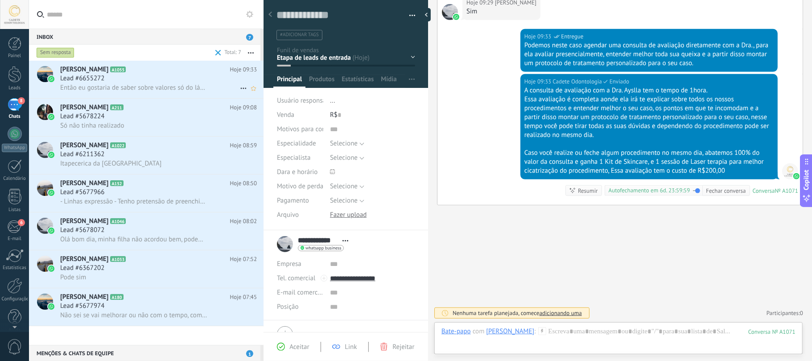
click at [89, 80] on span "Lead #6655272" at bounding box center [82, 78] width 44 height 9
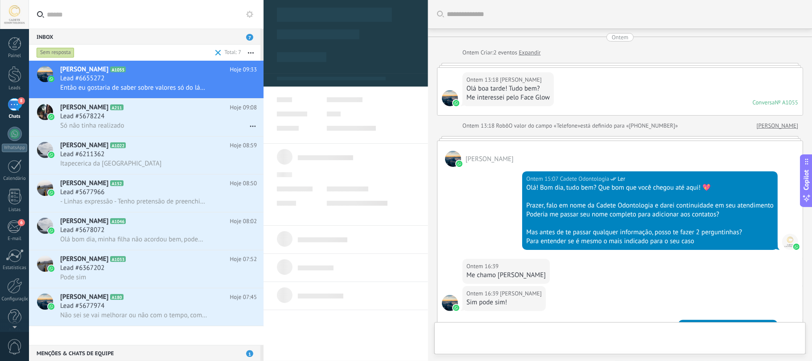
scroll to position [634, 0]
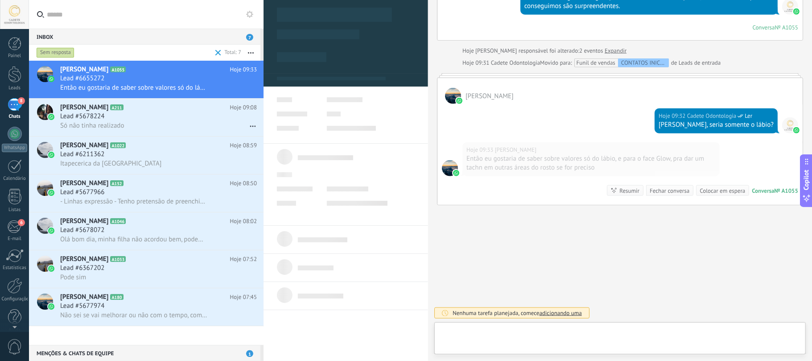
type textarea "**********"
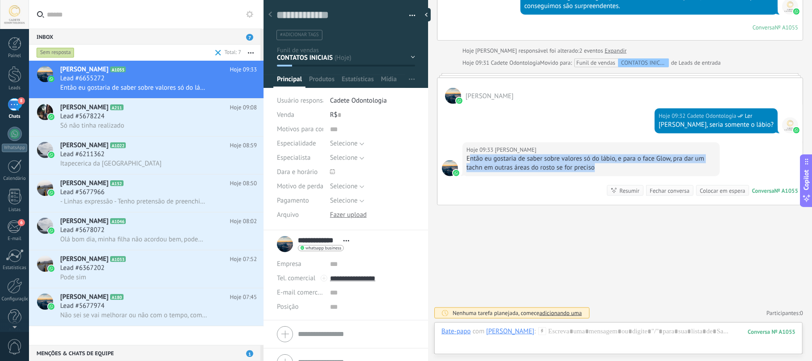
drag, startPoint x: 471, startPoint y: 155, endPoint x: 703, endPoint y: 168, distance: 232.2
click at [703, 168] on div "Então eu gostaria de saber sobre valores só do lábio, e para o face Glow, pra d…" at bounding box center [590, 163] width 249 height 18
click at [612, 164] on div "Então eu gostaria de saber sobre valores só do lábio, e para o face Glow, pra d…" at bounding box center [590, 163] width 249 height 18
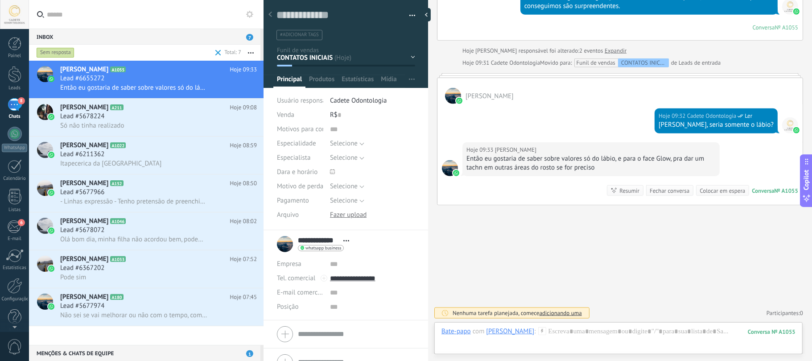
click at [630, 325] on div "Bate-papo E-mail Nota Tarefa Bate-papo com [PERSON_NAME] : 1055 Enviar Cancelar…" at bounding box center [618, 338] width 368 height 32
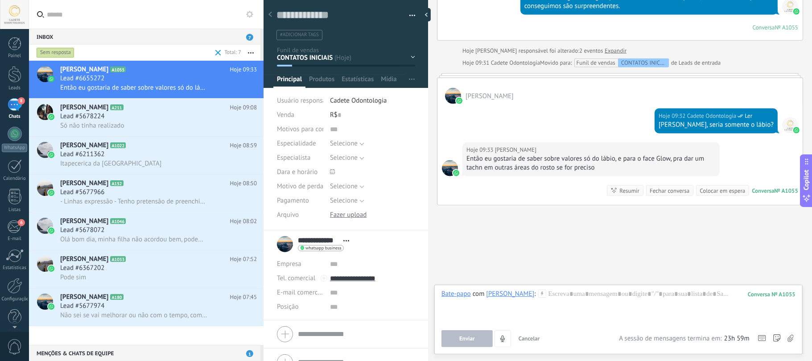
click at [630, 328] on div "Bate-papo com [PERSON_NAME] : 1055 Enviar Cancelar Rastrear cliques em links ? …" at bounding box center [618, 318] width 354 height 58
click at [619, 297] on div at bounding box center [618, 306] width 354 height 34
click at [564, 295] on div at bounding box center [618, 306] width 354 height 34
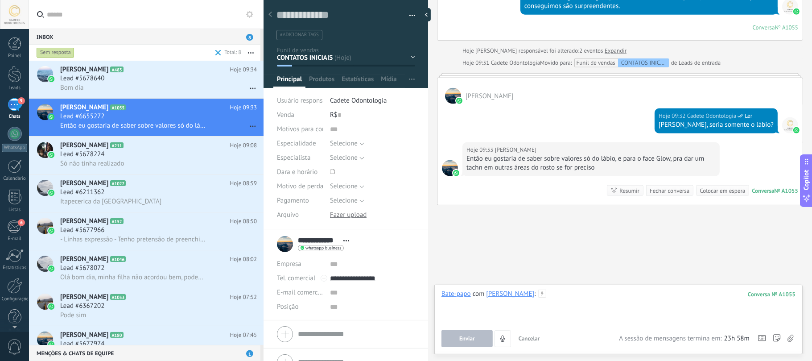
drag, startPoint x: 569, startPoint y: 300, endPoint x: 576, endPoint y: 295, distance: 8.0
click at [569, 298] on div at bounding box center [618, 306] width 354 height 34
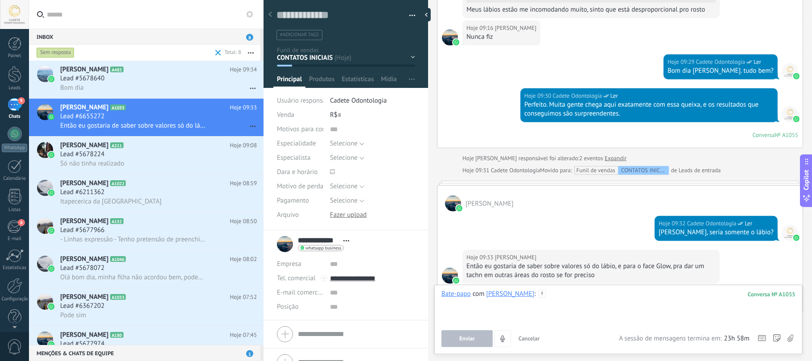
scroll to position [634, 0]
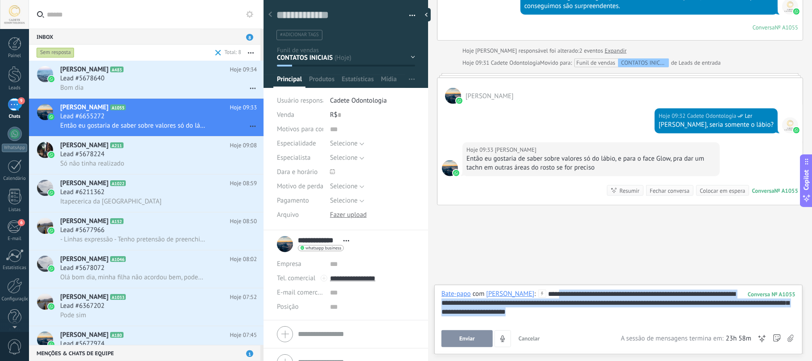
drag, startPoint x: 551, startPoint y: 295, endPoint x: 773, endPoint y: 311, distance: 222.2
click at [773, 311] on div "**********" at bounding box center [618, 306] width 354 height 34
click at [628, 313] on div "**********" at bounding box center [618, 306] width 354 height 34
drag, startPoint x: 564, startPoint y: 309, endPoint x: 783, endPoint y: 311, distance: 218.9
click at [783, 311] on div "**********" at bounding box center [618, 306] width 354 height 34
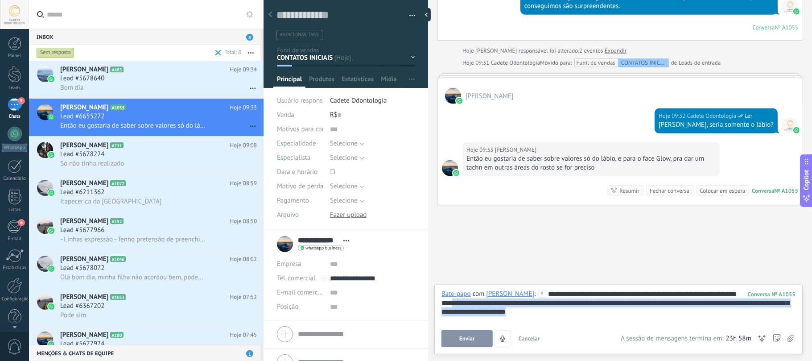
click at [557, 314] on div "**********" at bounding box center [618, 306] width 354 height 34
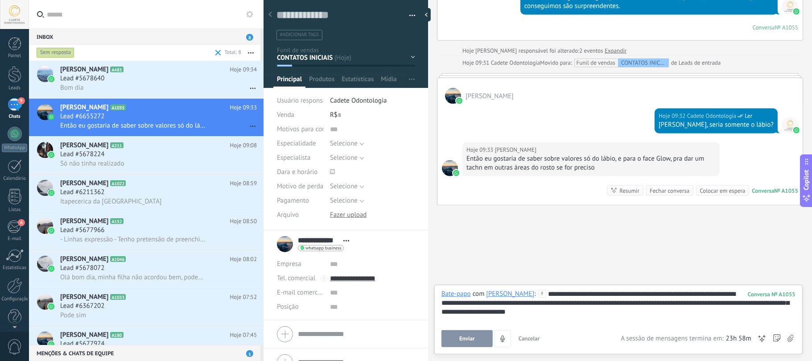
click at [585, 313] on div "**********" at bounding box center [618, 306] width 354 height 34
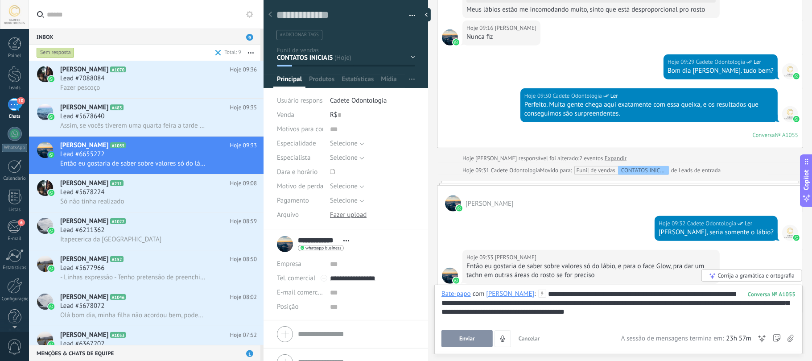
scroll to position [455, 0]
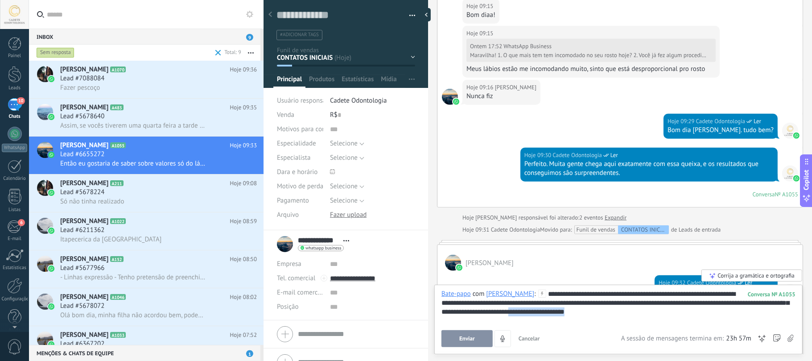
drag, startPoint x: 642, startPoint y: 311, endPoint x: 564, endPoint y: 327, distance: 80.5
click at [564, 327] on div "**********" at bounding box center [618, 318] width 354 height 58
click at [462, 342] on button "Enviar" at bounding box center [466, 338] width 51 height 17
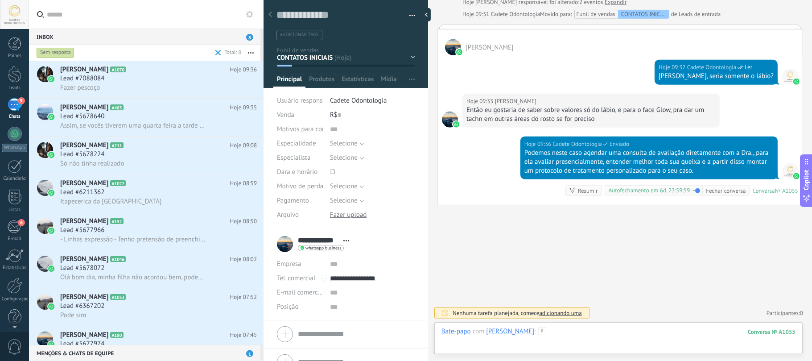
click at [554, 329] on div at bounding box center [618, 340] width 354 height 27
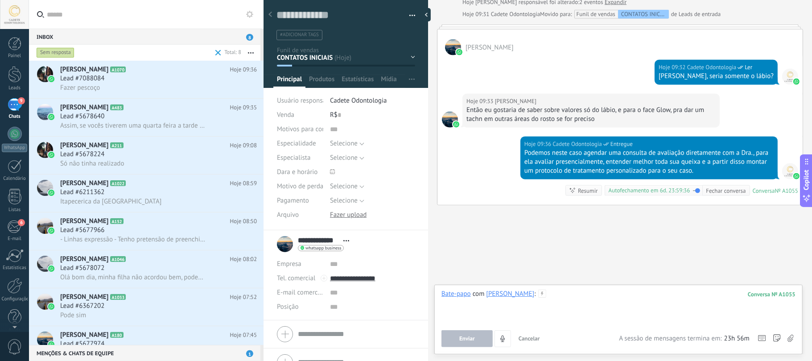
click at [631, 311] on div at bounding box center [618, 306] width 354 height 34
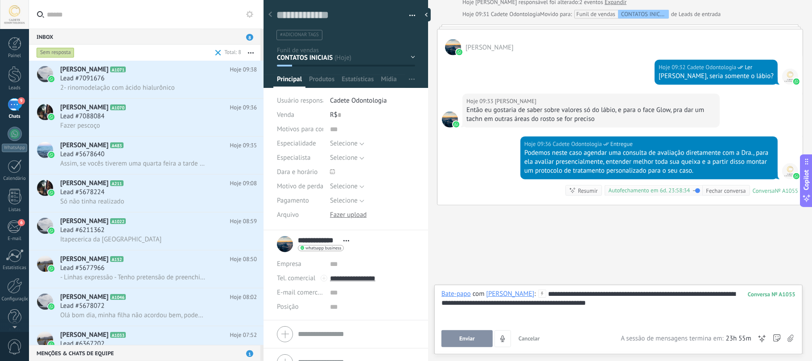
click at [596, 300] on div "**********" at bounding box center [618, 306] width 354 height 34
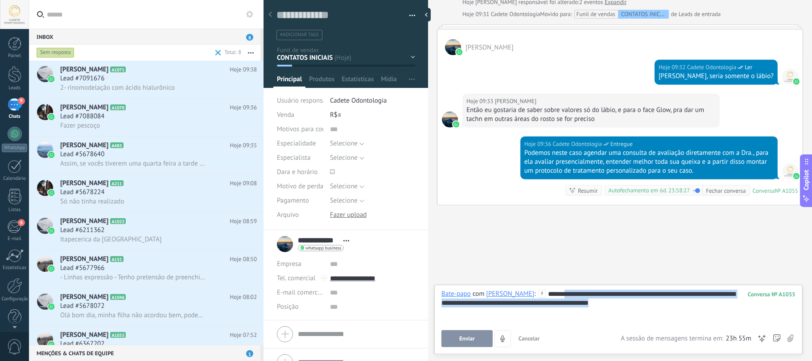
drag, startPoint x: 557, startPoint y: 292, endPoint x: 724, endPoint y: 307, distance: 168.2
click at [724, 307] on div "**********" at bounding box center [618, 306] width 354 height 34
click at [712, 316] on div "**********" at bounding box center [618, 306] width 354 height 34
drag, startPoint x: 489, startPoint y: 305, endPoint x: 630, endPoint y: 304, distance: 141.3
click at [630, 304] on div "**********" at bounding box center [618, 306] width 354 height 34
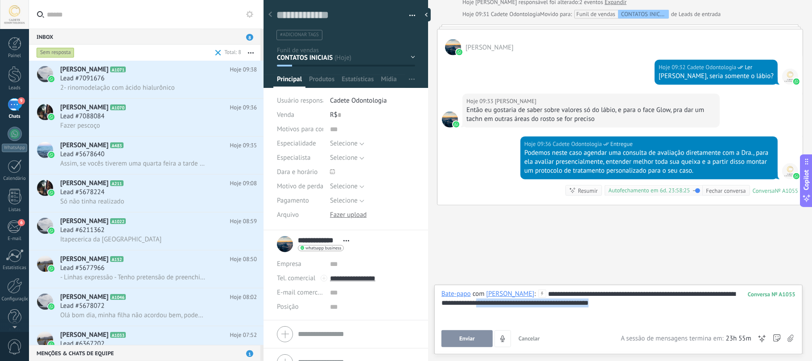
click at [637, 302] on div "**********" at bounding box center [618, 306] width 354 height 34
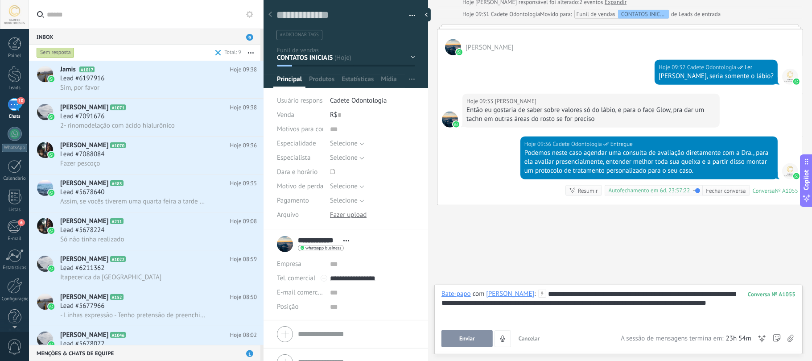
click at [469, 345] on div "**********" at bounding box center [618, 319] width 368 height 70
click at [469, 343] on button "Enviar" at bounding box center [466, 338] width 51 height 17
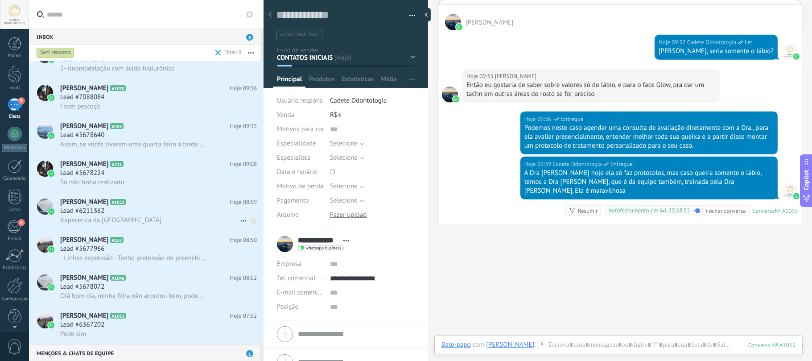
scroll to position [0, 0]
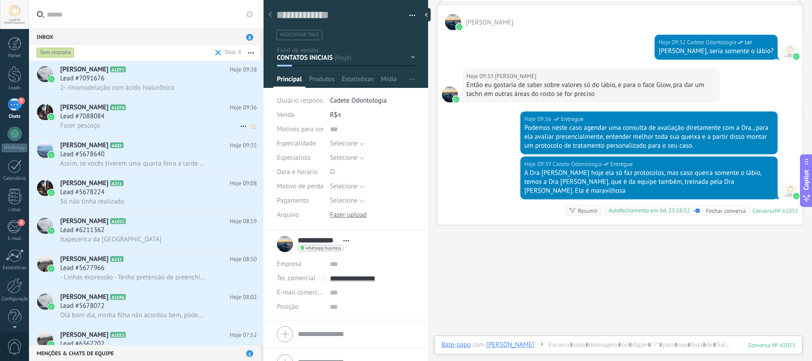
click at [102, 122] on h3 "Fazer pescoço" at bounding box center [82, 125] width 44 height 9
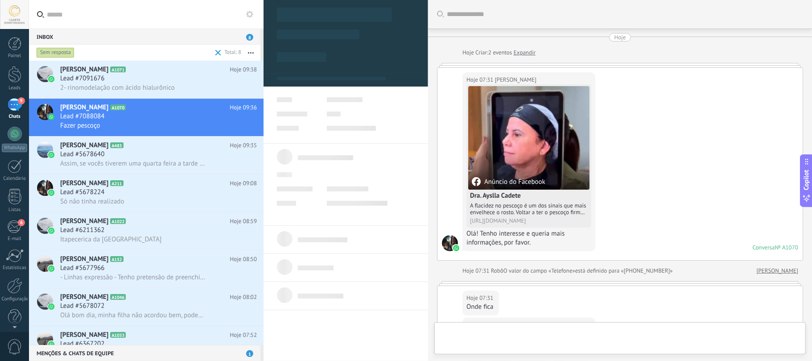
scroll to position [459, 0]
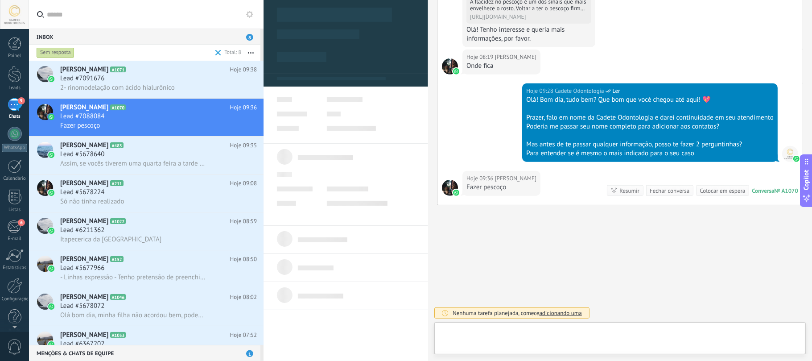
type textarea "**********"
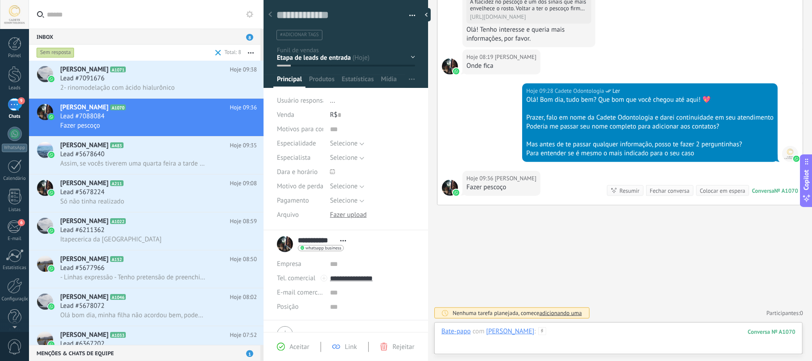
drag, startPoint x: 618, startPoint y: 345, endPoint x: 623, endPoint y: 337, distance: 9.3
click at [618, 344] on div at bounding box center [618, 340] width 354 height 27
paste div
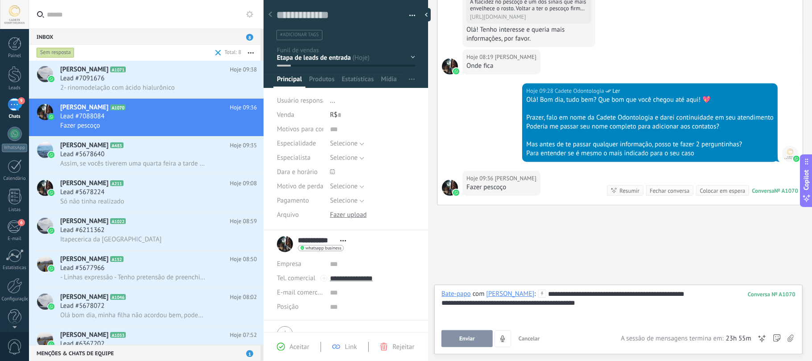
click at [473, 332] on button "Enviar" at bounding box center [466, 338] width 51 height 17
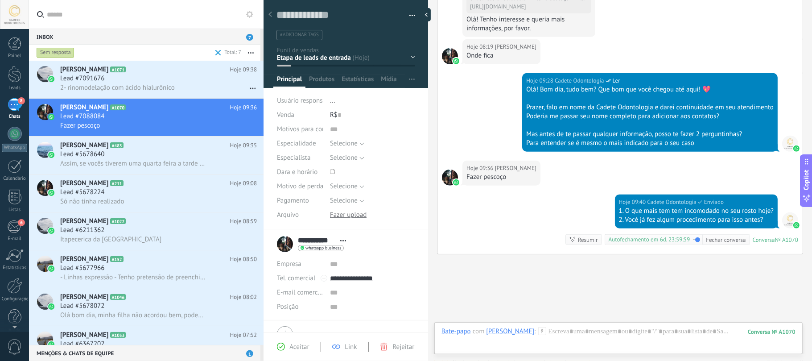
scroll to position [519, 0]
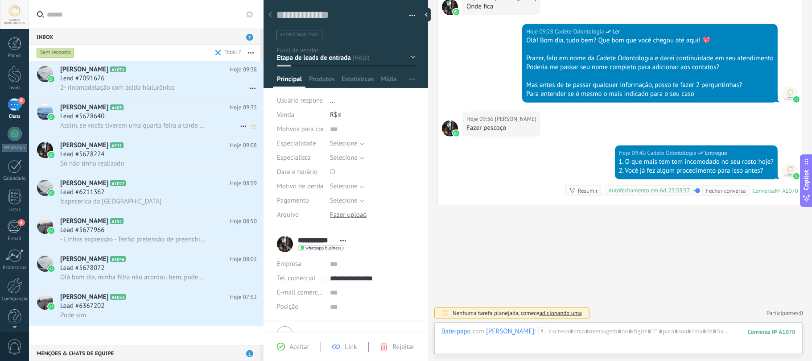
drag, startPoint x: 132, startPoint y: 125, endPoint x: 144, endPoint y: 128, distance: 12.4
click at [132, 125] on span "Assim, se vocês tiverem uma quarta feira a tarde disponível ou um horário da ma…" at bounding box center [134, 125] width 148 height 8
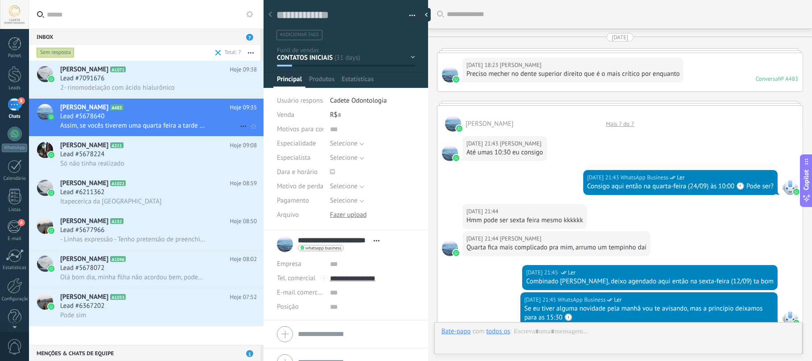
type textarea "**********"
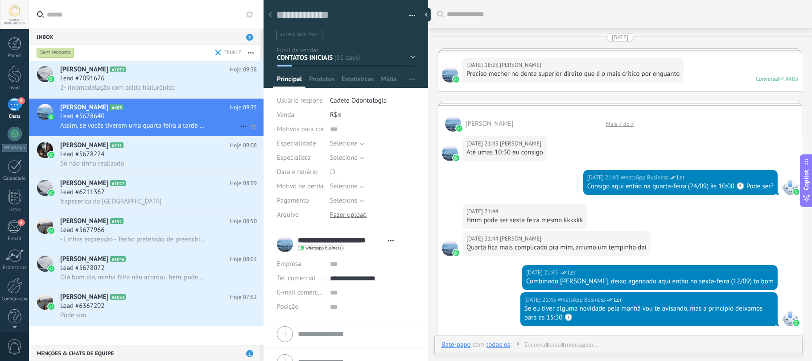
scroll to position [1543, 0]
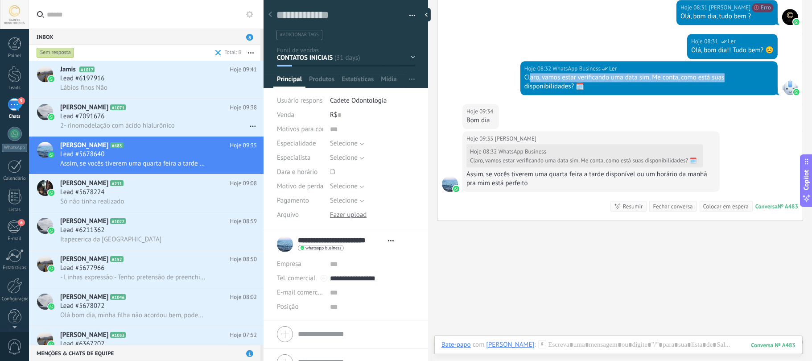
drag, startPoint x: 528, startPoint y: 83, endPoint x: 714, endPoint y: 79, distance: 185.5
click at [743, 83] on div "Claro, vamos estar verificando uma data sim. Me conta, como está suas disponibi…" at bounding box center [648, 82] width 249 height 18
click at [696, 79] on div "Claro, vamos estar verificando uma data sim. Me conta, como está suas disponibi…" at bounding box center [648, 82] width 249 height 18
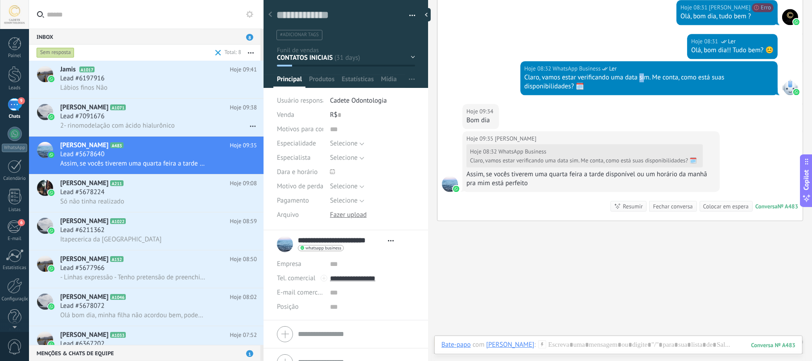
drag, startPoint x: 638, startPoint y: 80, endPoint x: 644, endPoint y: 86, distance: 8.2
click at [644, 86] on div "Claro, vamos estar verificando uma data sim. Me conta, como está suas disponibi…" at bounding box center [648, 82] width 249 height 18
drag, startPoint x: 496, startPoint y: 181, endPoint x: 711, endPoint y: 180, distance: 214.9
click at [711, 180] on div "Assim, se vocês tiverem uma quarta feira a tarde disponível ou um horário da ma…" at bounding box center [590, 179] width 249 height 18
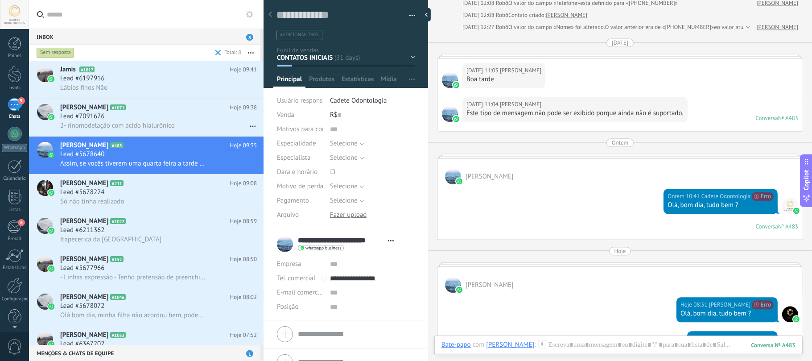
scroll to position [1564, 0]
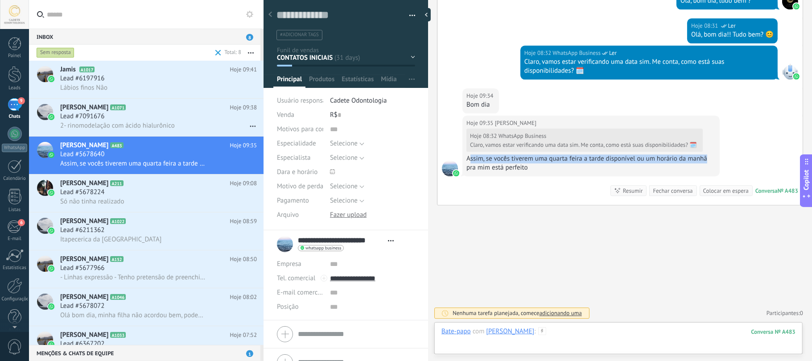
click at [604, 341] on div at bounding box center [618, 340] width 354 height 27
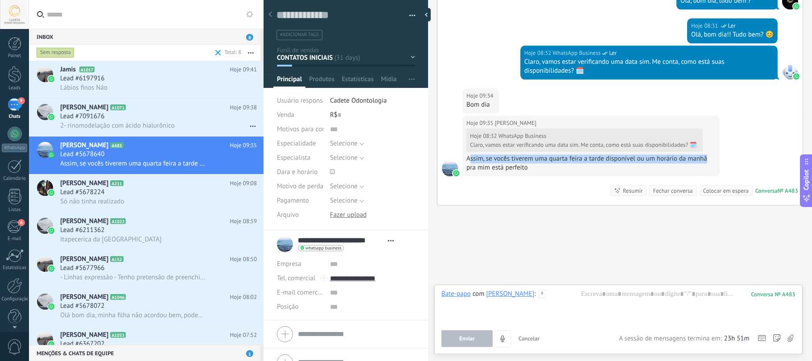
click at [643, 332] on div "Enviar Cancelar Rastrear cliques em links ? Reduzir links longos e rastrear cli…" at bounding box center [618, 338] width 354 height 17
click at [644, 303] on div at bounding box center [618, 306] width 354 height 34
click at [614, 285] on div "Responda mais rápido treinando a IA assistente com sua fonte de dados" at bounding box center [539, 291] width 209 height 12
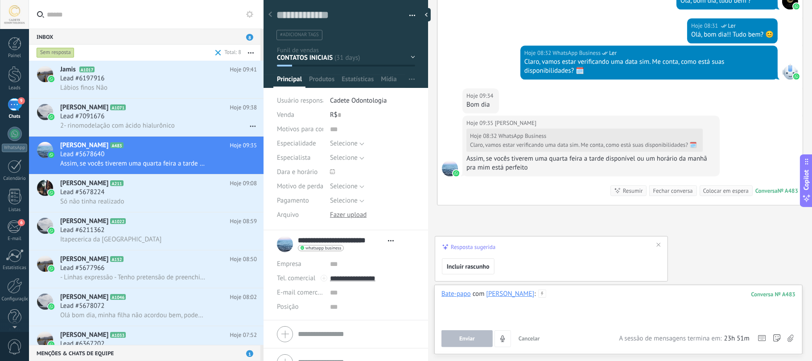
click at [623, 297] on div at bounding box center [618, 306] width 354 height 34
click at [474, 342] on button "Enviar" at bounding box center [466, 338] width 51 height 17
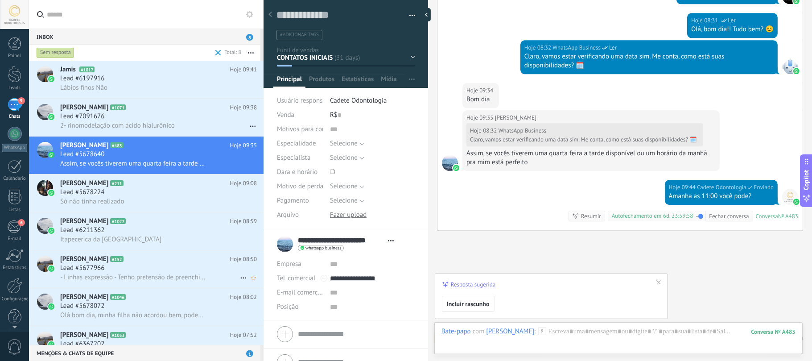
scroll to position [1595, 0]
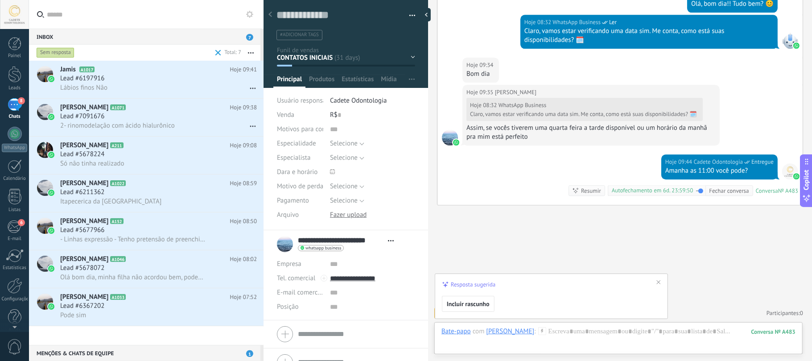
click at [659, 281] on icon at bounding box center [659, 282] width 4 height 4
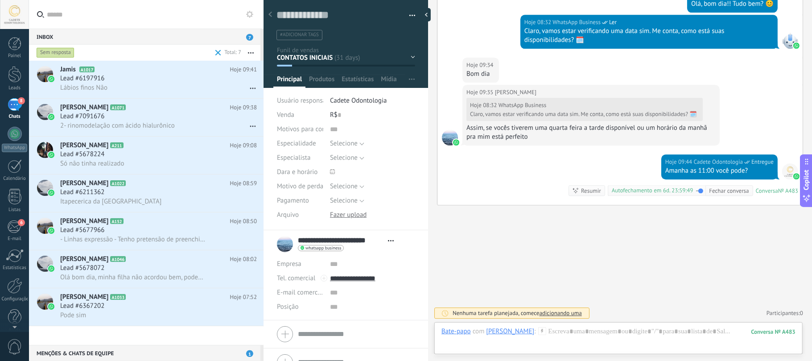
scroll to position [16, 0]
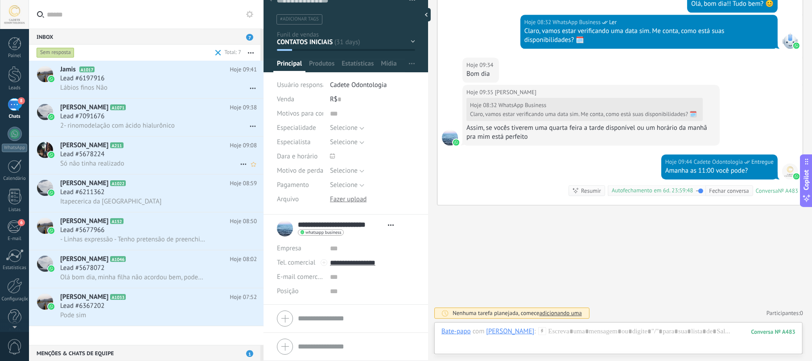
click at [88, 154] on span "Lead #5678224" at bounding box center [82, 154] width 44 height 9
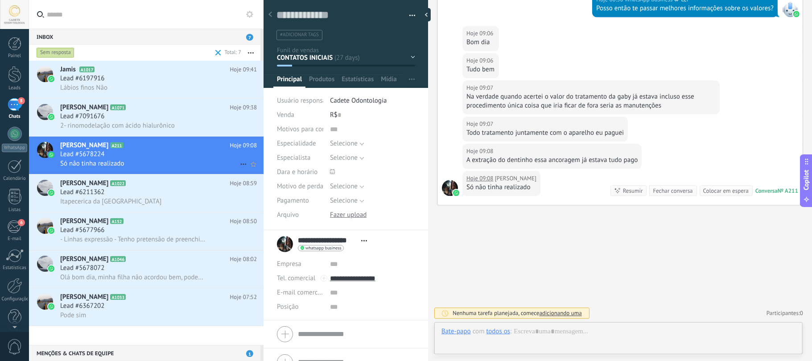
scroll to position [13, 0]
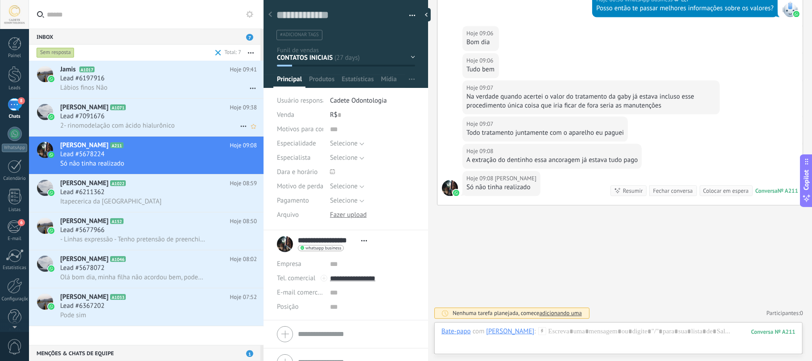
click at [162, 110] on h2 "[PERSON_NAME] A1071" at bounding box center [145, 107] width 170 height 9
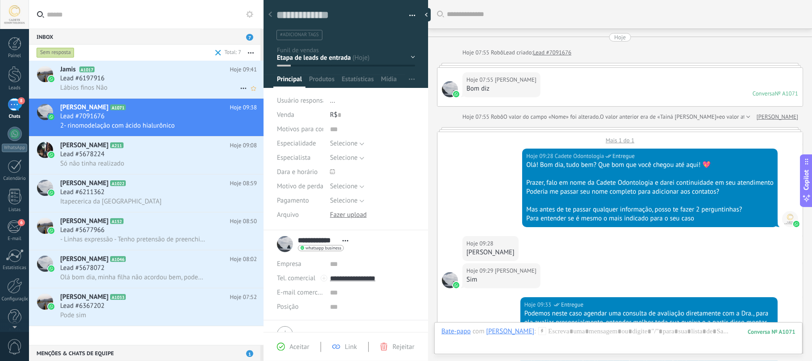
scroll to position [438, 0]
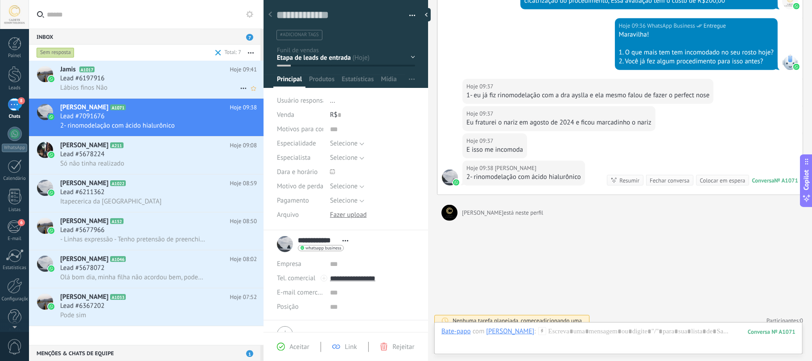
click at [169, 73] on h2 "Jamis ‍ A1017" at bounding box center [145, 69] width 170 height 9
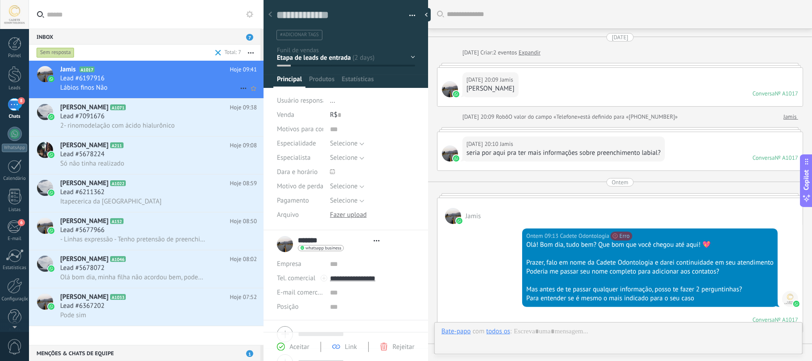
type textarea "**********"
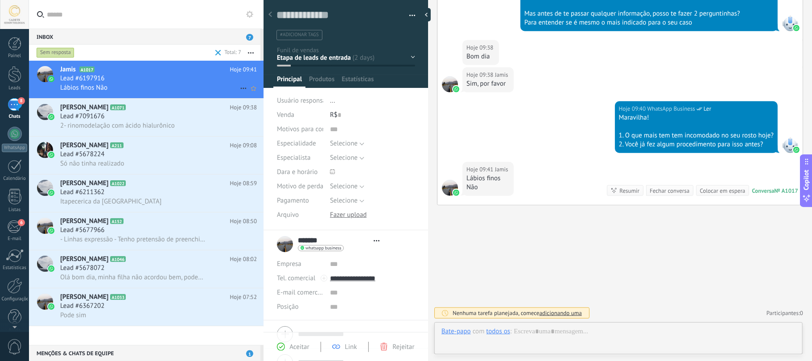
scroll to position [13, 0]
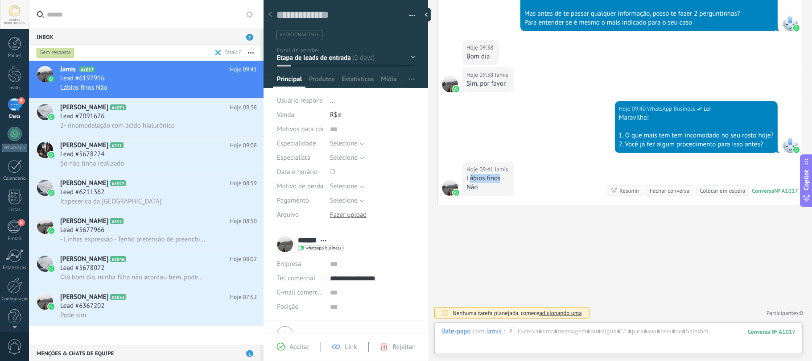
drag, startPoint x: 469, startPoint y: 178, endPoint x: 502, endPoint y: 176, distance: 32.2
click at [502, 176] on div "Lábios finos" at bounding box center [487, 178] width 43 height 9
click at [566, 343] on div at bounding box center [618, 340] width 354 height 27
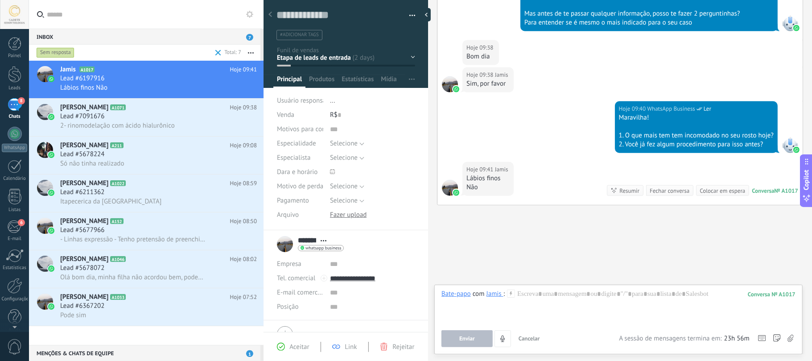
click at [320, 240] on span "Abrir detalhes Copiar nome Desvincular Contato principal" at bounding box center [323, 240] width 15 height 7
click at [308, 240] on input "*******" at bounding box center [307, 240] width 18 height 9
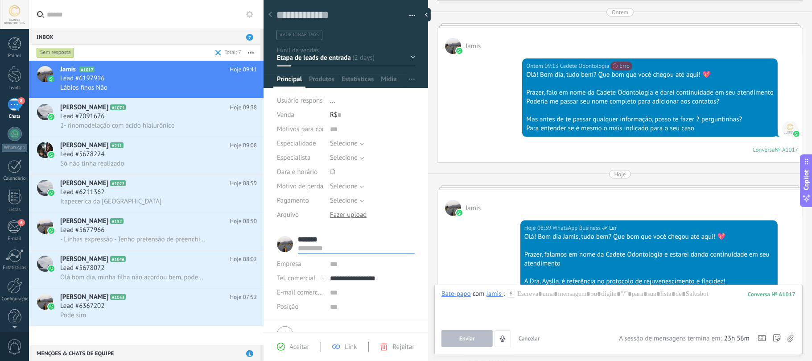
scroll to position [0, 0]
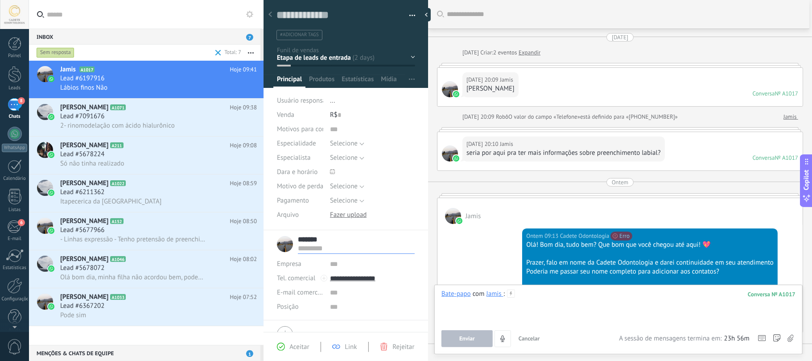
click at [557, 303] on div at bounding box center [618, 306] width 354 height 34
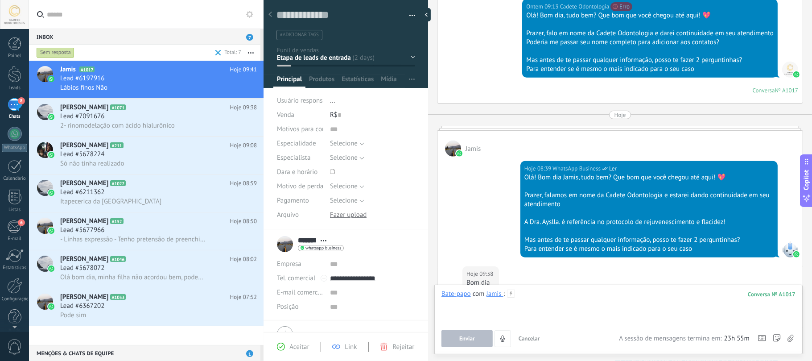
scroll to position [467, 0]
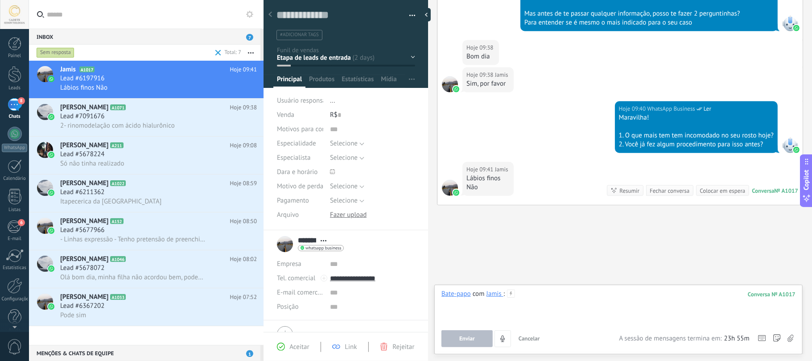
click at [570, 307] on div at bounding box center [618, 306] width 354 height 34
drag, startPoint x: 465, startPoint y: 337, endPoint x: 470, endPoint y: 334, distance: 5.4
click at [465, 338] on span "Enviar" at bounding box center [467, 338] width 16 height 6
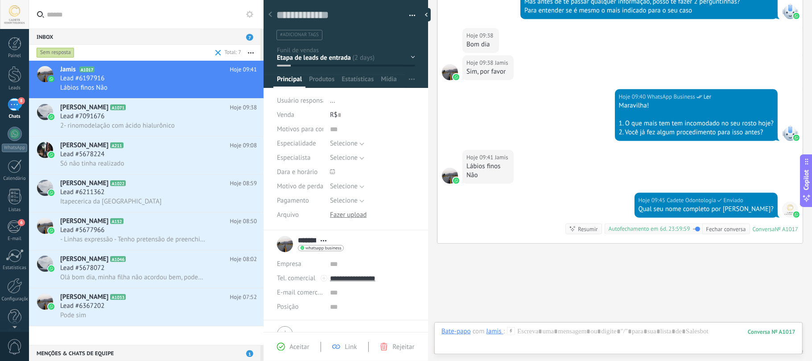
scroll to position [518, 0]
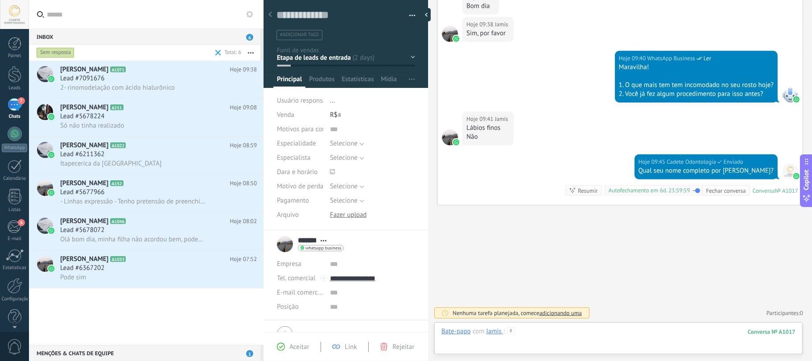
click at [650, 335] on div at bounding box center [618, 340] width 354 height 27
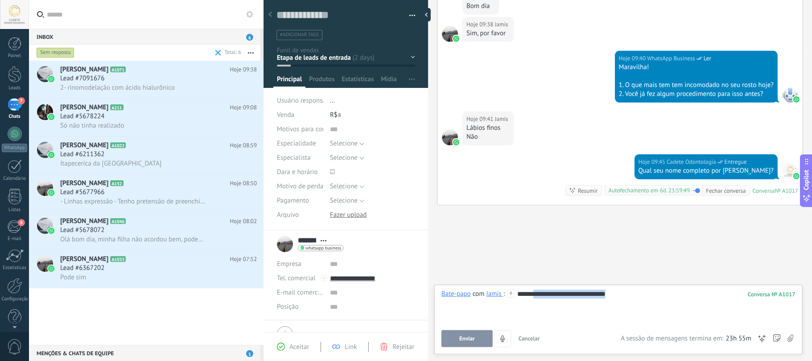
drag, startPoint x: 534, startPoint y: 295, endPoint x: 811, endPoint y: 272, distance: 278.7
click at [811, 272] on div "Buscar Carregar mais [DATE] [DATE] Criar: 2 eventos Expandir [DATE] 20:09 Jamis…" at bounding box center [620, 180] width 384 height 361
click at [456, 340] on button "Enviar" at bounding box center [466, 338] width 51 height 17
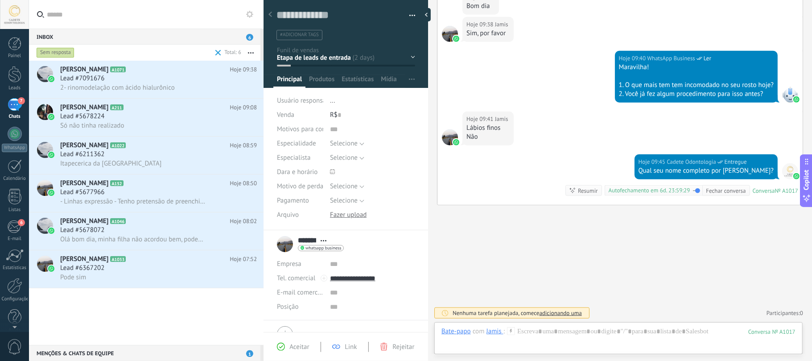
scroll to position [522, 0]
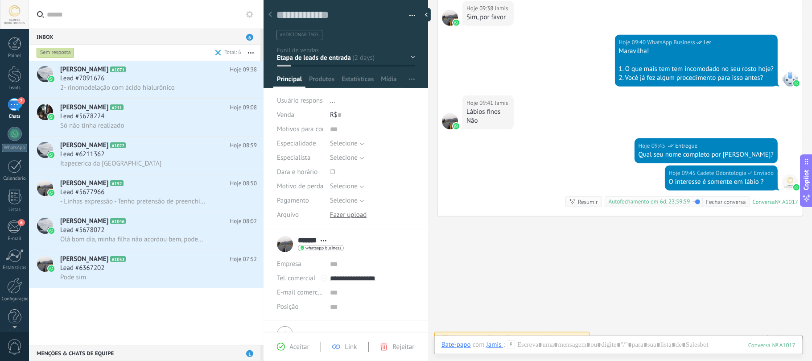
click at [291, 348] on span "Aceitar" at bounding box center [299, 346] width 20 height 8
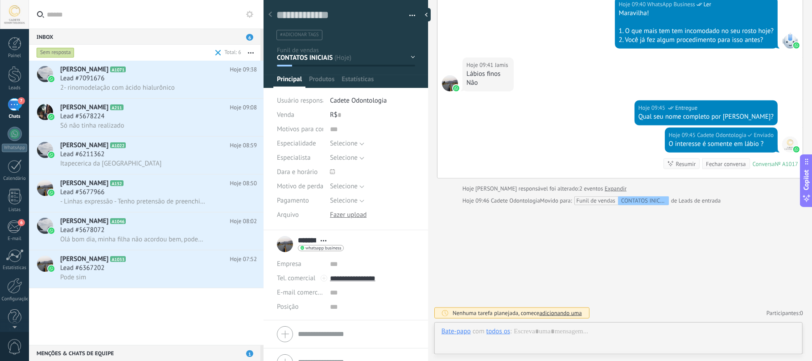
scroll to position [13, 0]
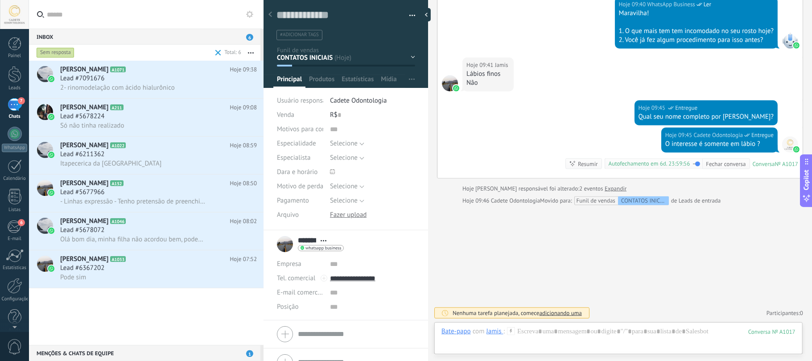
click at [0, 0] on div "CONTATOS INICIAIS Explicação de procedimentos Ayslla Explicação de procedimento…" at bounding box center [0, 0] width 0 height 0
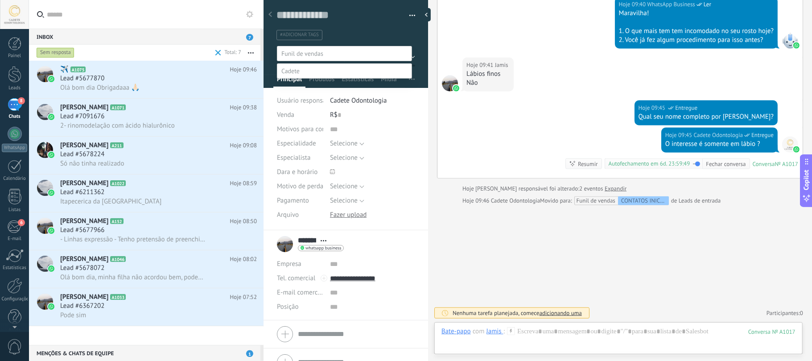
click at [0, 0] on label "Explicação de procedimentos Ayslla" at bounding box center [0, 0] width 0 height 0
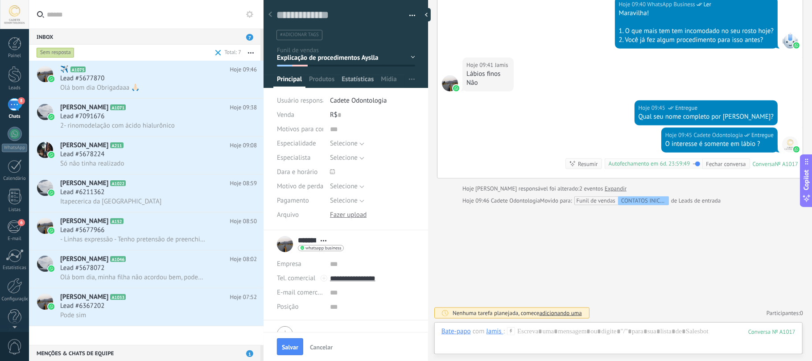
scroll to position [0, 0]
click at [352, 156] on span "Selecione" at bounding box center [344, 157] width 28 height 8
click at [351, 173] on span "AYSLLA CADETE" at bounding box center [363, 173] width 87 height 8
click at [289, 341] on button "Salvar" at bounding box center [290, 346] width 26 height 17
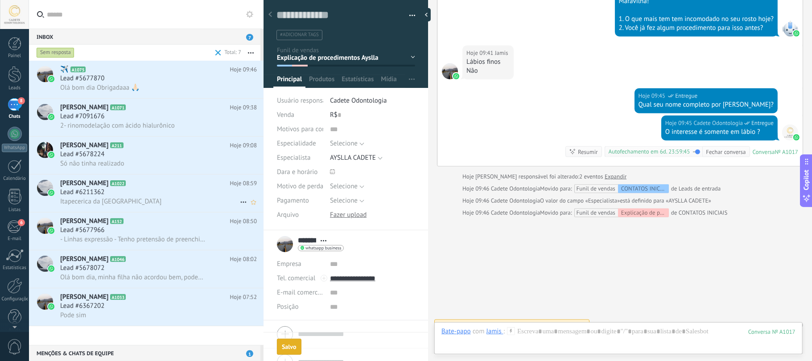
scroll to position [596, 0]
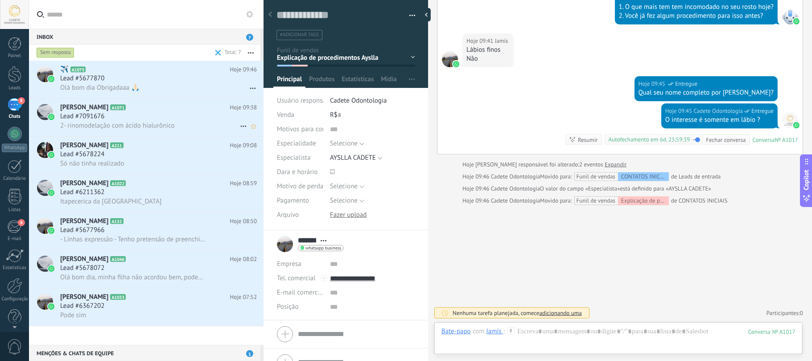
click at [128, 108] on icon at bounding box center [132, 107] width 9 height 9
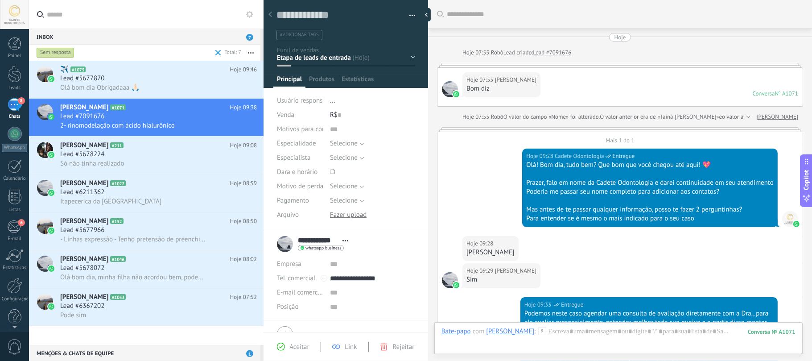
scroll to position [438, 0]
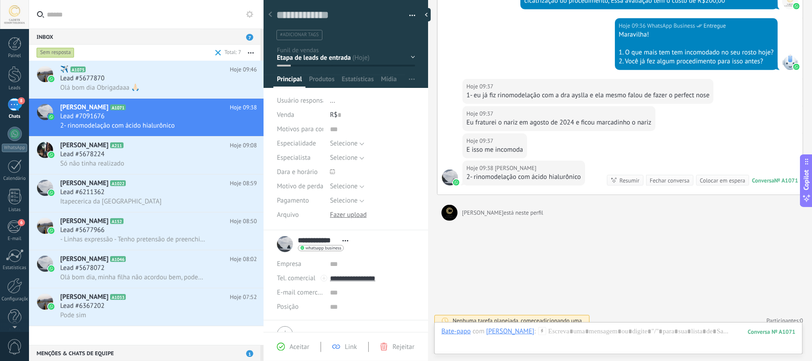
click at [294, 348] on span "Aceitar" at bounding box center [299, 346] width 20 height 8
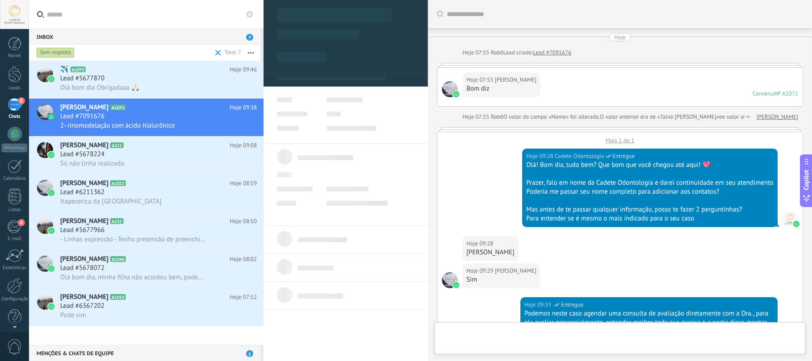
type textarea "**********"
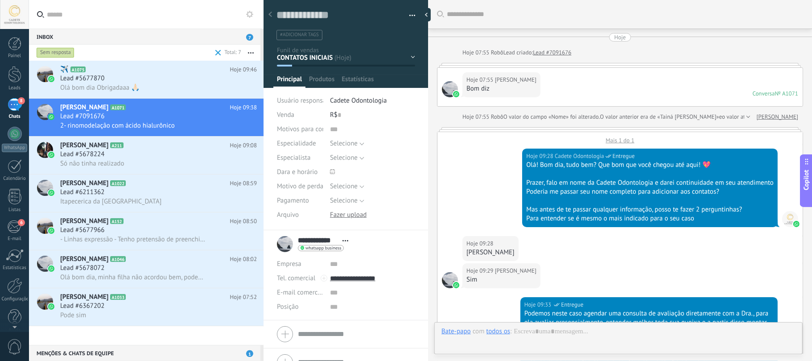
scroll to position [465, 0]
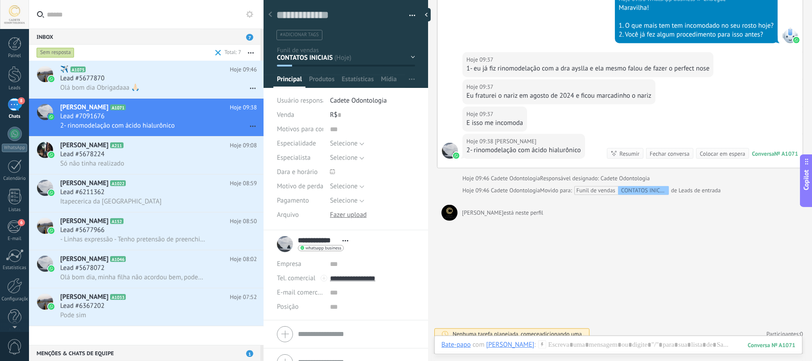
scroll to position [405, 0]
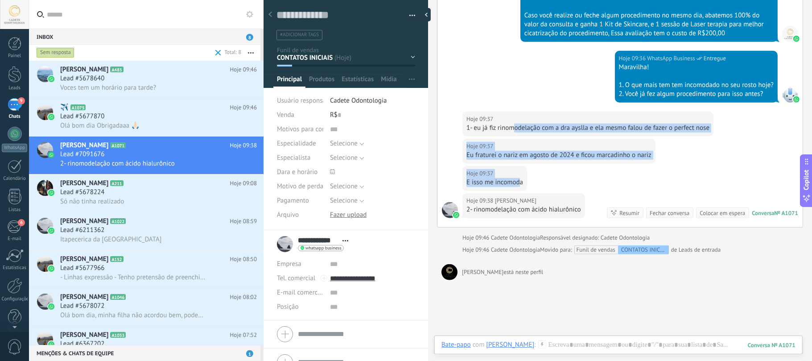
drag, startPoint x: 514, startPoint y: 140, endPoint x: 521, endPoint y: 192, distance: 52.6
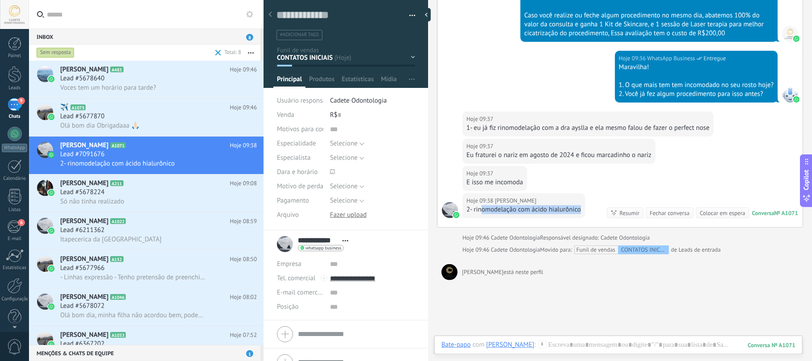
drag, startPoint x: 480, startPoint y: 223, endPoint x: 580, endPoint y: 222, distance: 99.9
click at [580, 214] on div "2- rinomodelação com ácido hialurônico" at bounding box center [523, 209] width 115 height 9
click at [582, 218] on div "Hoje 09:38 Tainá Moraes 2- rinomodelação com ácido hialurônico" at bounding box center [523, 205] width 123 height 25
click at [664, 185] on div "Hoje 09:37 Tainá Moraes E isso me incomoda" at bounding box center [619, 179] width 365 height 27
click at [107, 191] on h3 "Lead #5678224" at bounding box center [84, 192] width 49 height 9
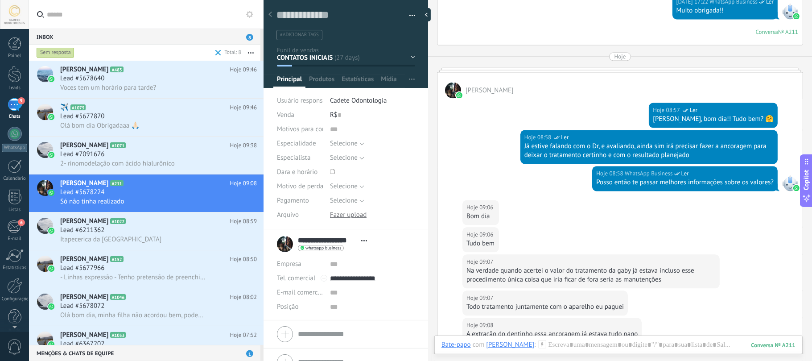
scroll to position [1420, 0]
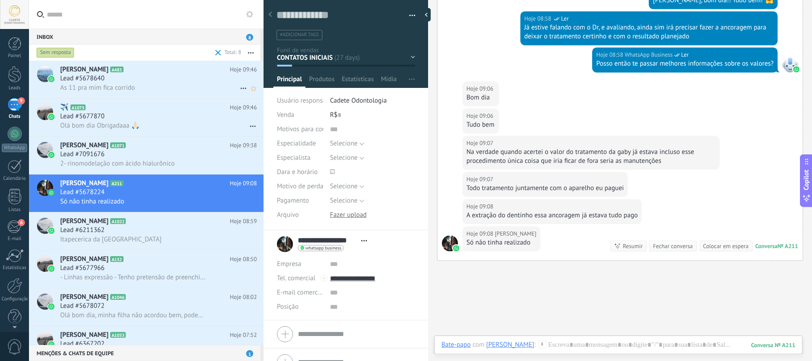
click at [172, 79] on div "Lead #5678640" at bounding box center [158, 78] width 197 height 9
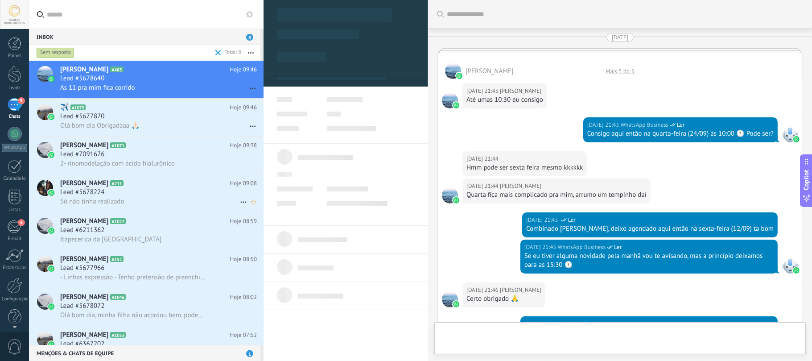
scroll to position [1573, 0]
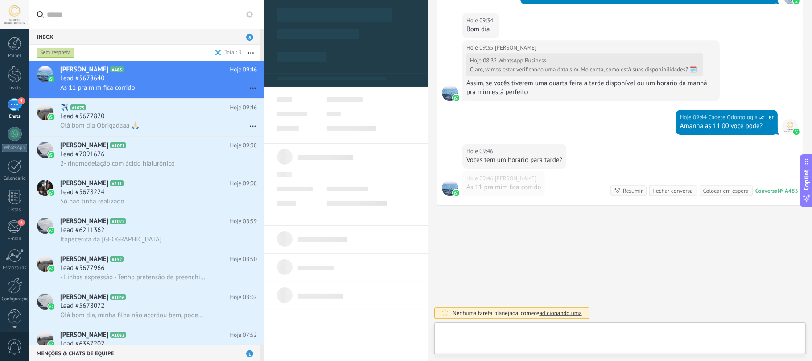
type textarea "**********"
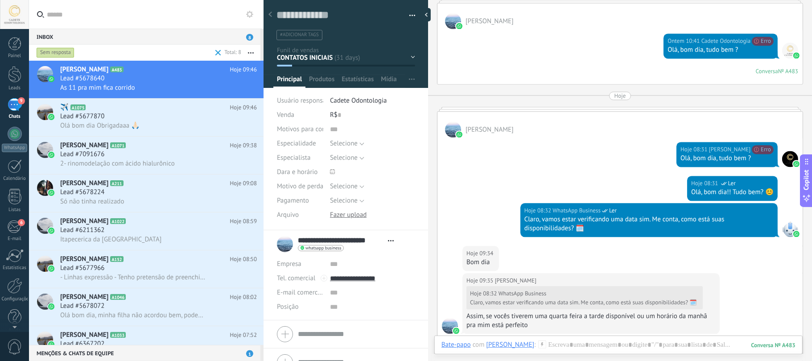
scroll to position [1514, 0]
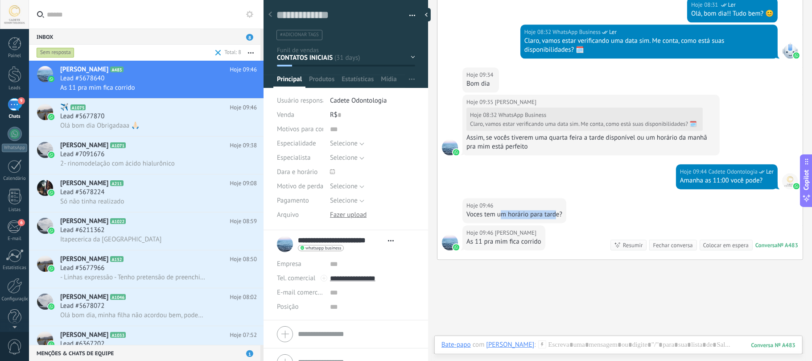
drag, startPoint x: 503, startPoint y: 219, endPoint x: 560, endPoint y: 218, distance: 57.1
click at [556, 218] on div "Voces tem um horário para tarde?" at bounding box center [514, 214] width 96 height 9
click at [585, 216] on div "Hoje 09:46 Gustavo Henrique Do Carmo Voces tem um horário para tarde?" at bounding box center [619, 211] width 365 height 27
click at [616, 341] on div at bounding box center [618, 353] width 354 height 27
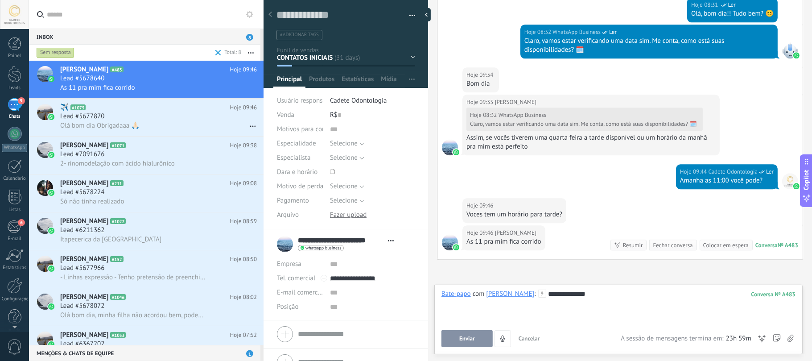
click at [483, 341] on button "Enviar" at bounding box center [466, 338] width 51 height 17
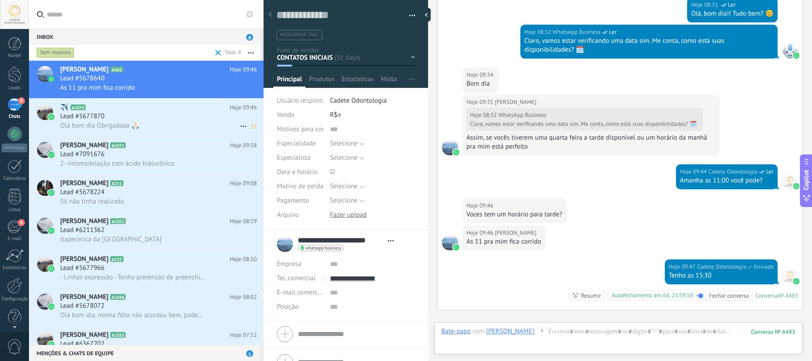
scroll to position [1624, 0]
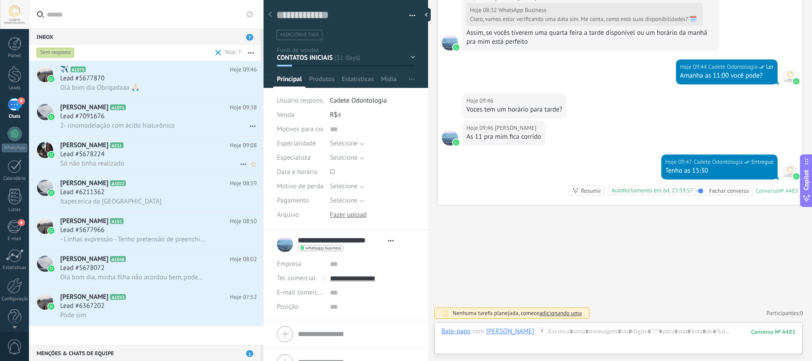
click at [123, 146] on span "A211" at bounding box center [116, 145] width 13 height 6
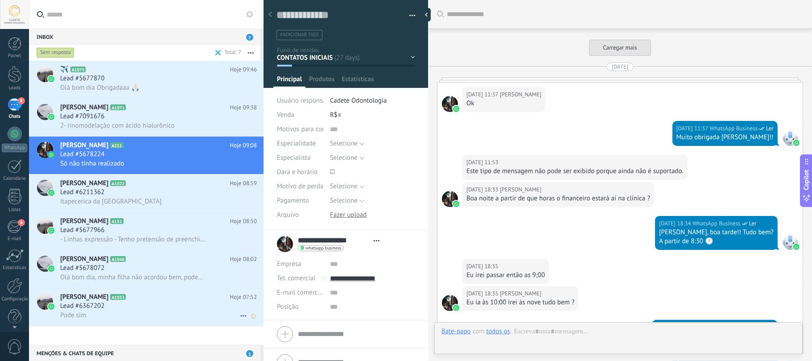
click at [128, 311] on div "Pode sim" at bounding box center [158, 314] width 197 height 9
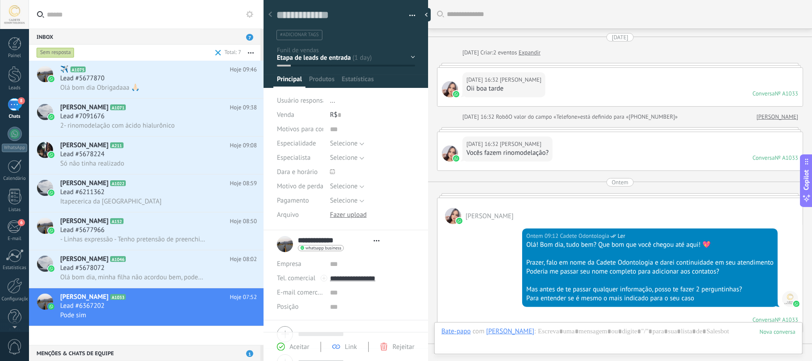
type textarea "**********"
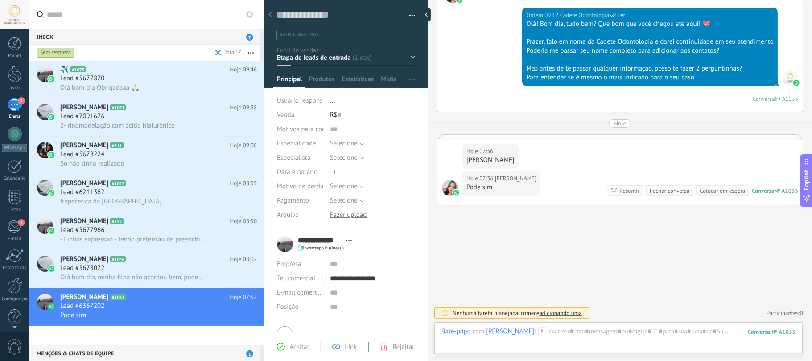
scroll to position [54, 0]
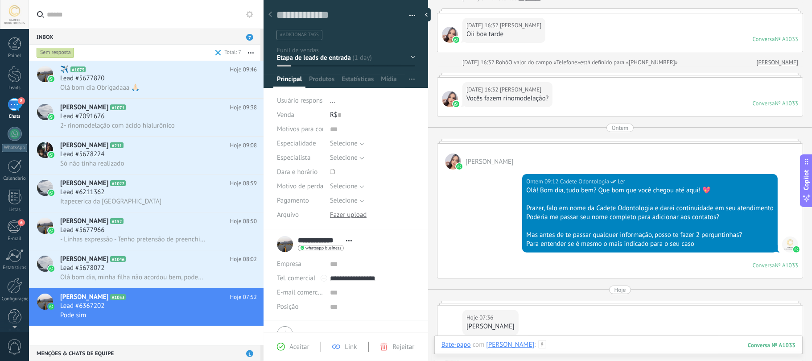
click at [647, 346] on div at bounding box center [618, 353] width 354 height 27
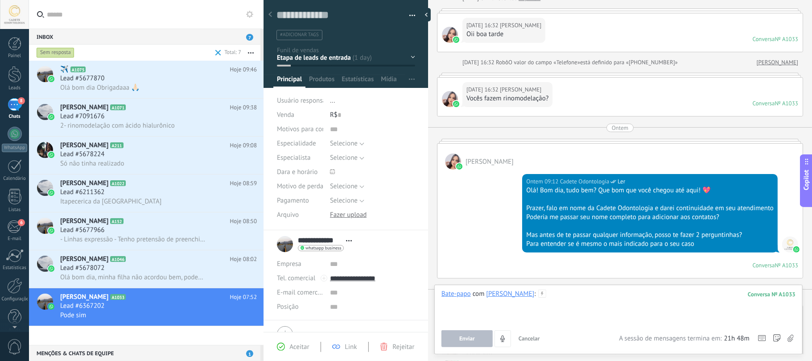
paste div
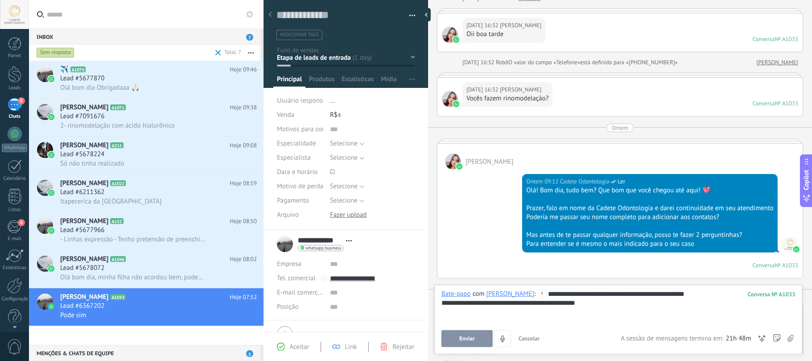
click at [457, 336] on button "Enviar" at bounding box center [466, 338] width 51 height 17
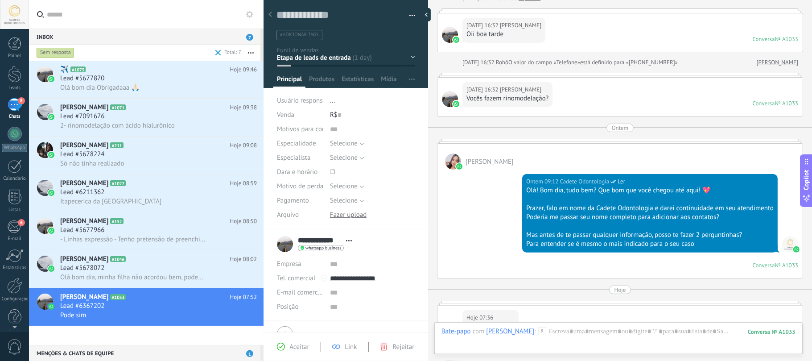
scroll to position [292, 0]
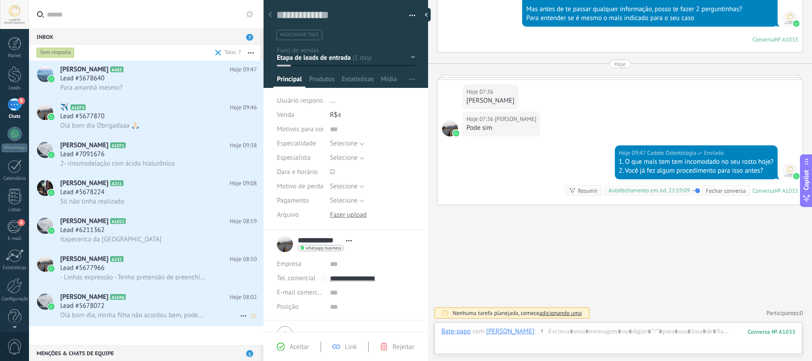
click at [110, 318] on span "Olá bom dia, minha filha não acordou bem, podemos reagendar por [PERSON_NAME]" at bounding box center [134, 315] width 148 height 8
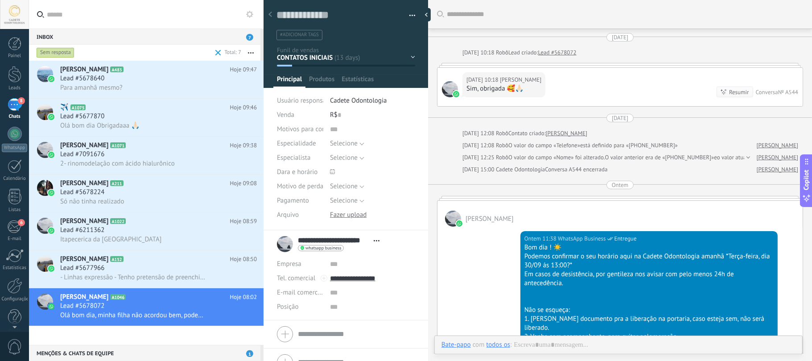
type textarea "**********"
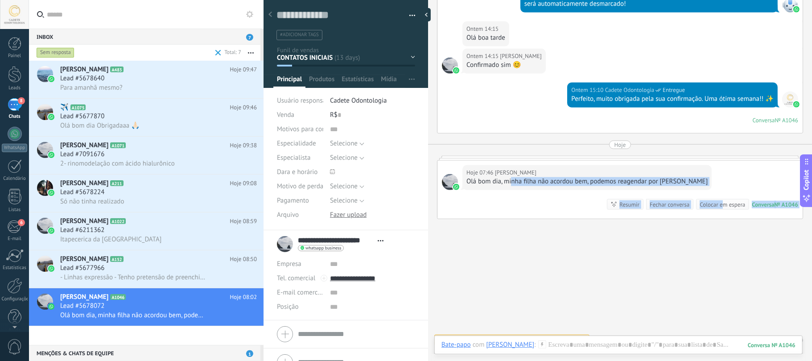
drag, startPoint x: 523, startPoint y: 177, endPoint x: 717, endPoint y: 177, distance: 194.4
click at [717, 177] on div "Hoje 07:46 Camila B Mucciolo Lopes Olá bom dia, minha filha não acordou bem, po…" at bounding box center [619, 189] width 365 height 58
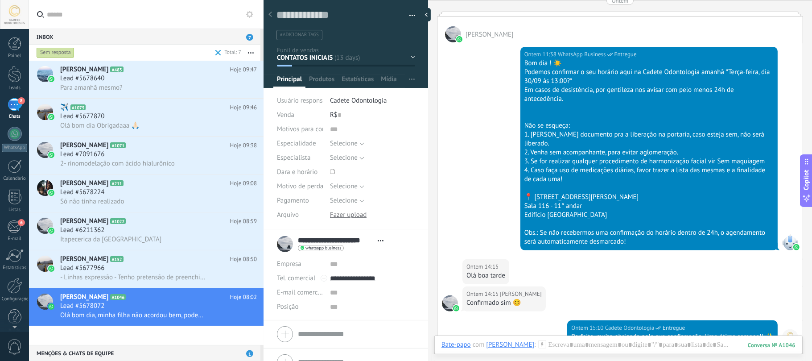
scroll to position [125, 0]
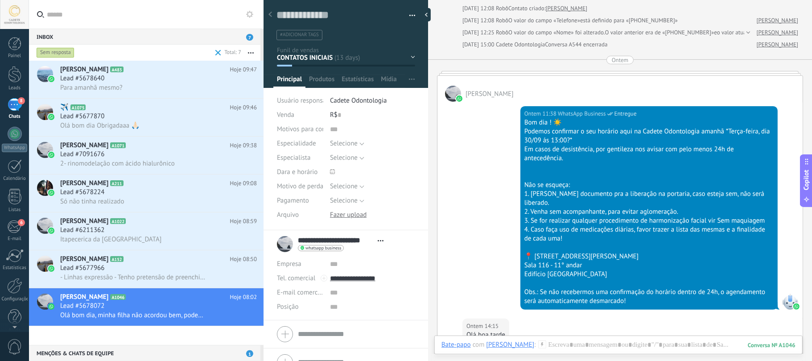
click at [137, 10] on input "text" at bounding box center [152, 14] width 210 height 29
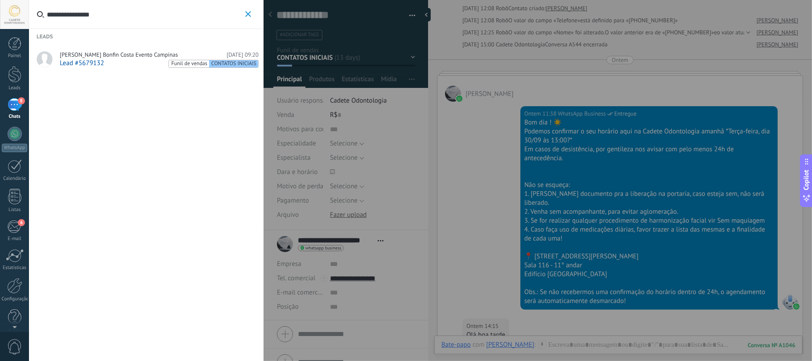
type input "**********"
click at [97, 59] on span "Lead #5679132" at bounding box center [82, 63] width 44 height 8
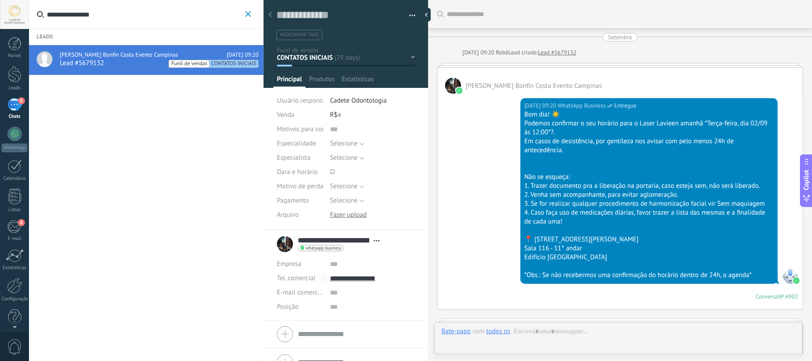
type textarea "**********"
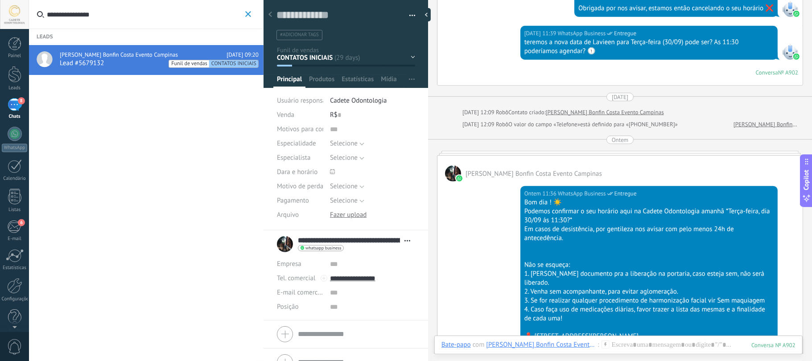
scroll to position [791, 0]
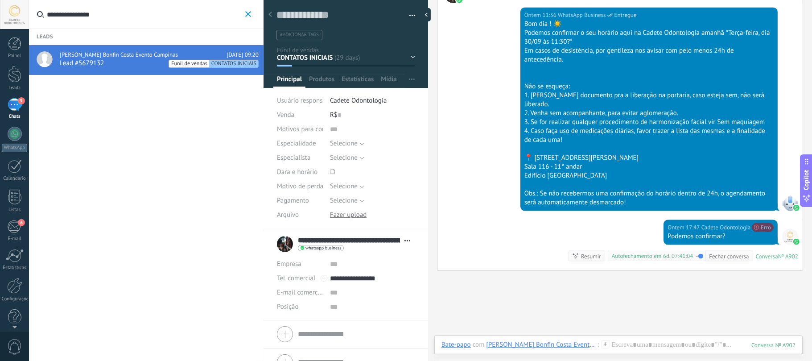
click at [12, 107] on div "9" at bounding box center [15, 104] width 14 height 13
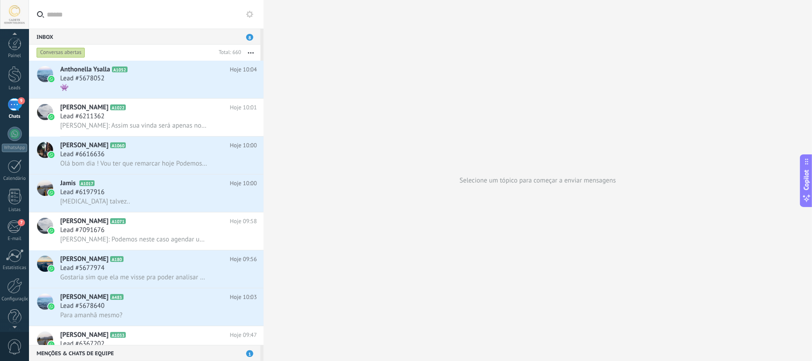
scroll to position [11, 0]
click at [15, 284] on link "Configurações" at bounding box center [14, 279] width 29 height 24
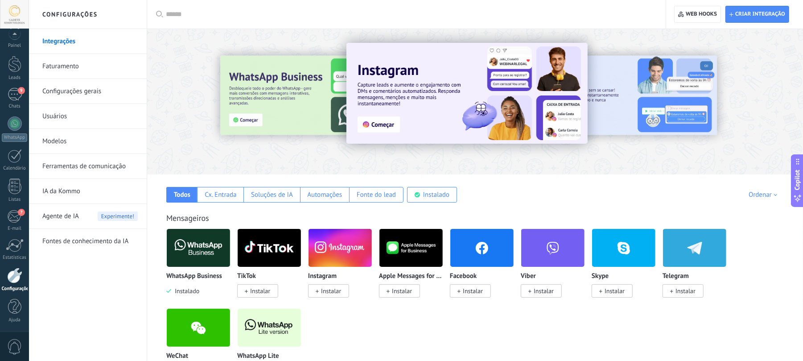
click at [67, 109] on link "Usuários" at bounding box center [89, 116] width 95 height 25
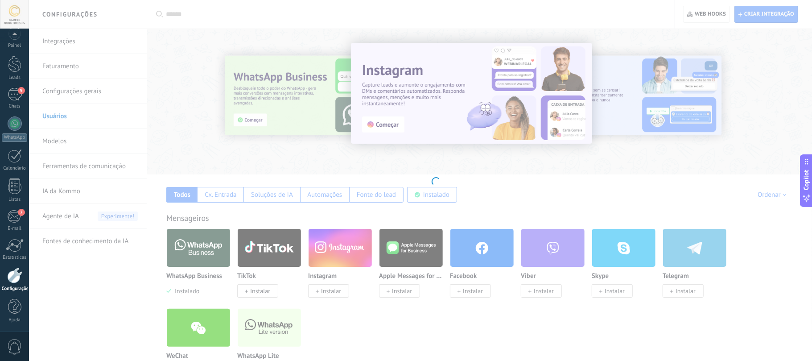
click at [52, 145] on body ".abccls-1,.abccls-2{fill-rule:evenodd}.abccls-2{fill:#fff} .abfcls-1{fill:none}…" at bounding box center [406, 180] width 812 height 361
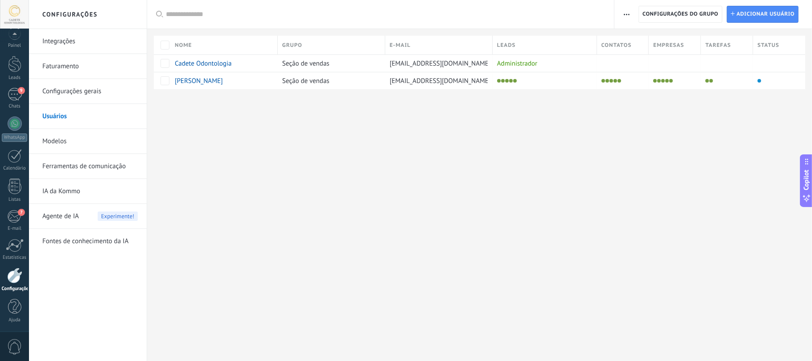
click at [56, 142] on body ".abccls-1,.abccls-2{fill-rule:evenodd}.abccls-2{fill:#fff} .abfcls-1{fill:none}…" at bounding box center [406, 180] width 812 height 361
click at [56, 142] on link "Modelos" at bounding box center [89, 141] width 95 height 25
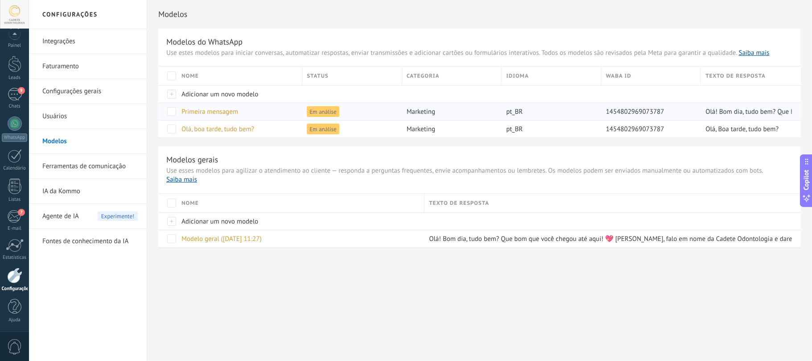
click at [319, 113] on span "Em análise" at bounding box center [323, 111] width 32 height 11
click at [12, 93] on div "7" at bounding box center [15, 94] width 14 height 13
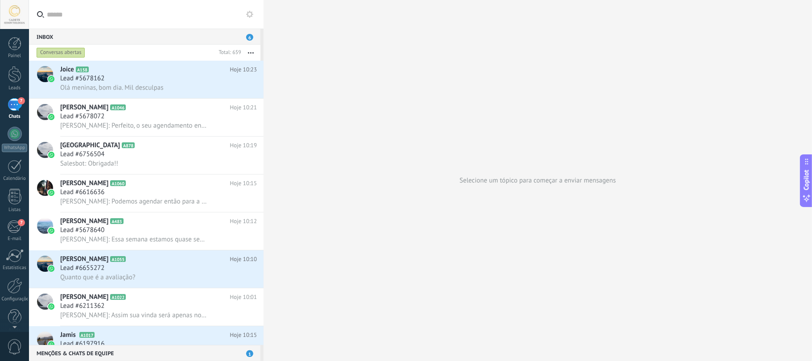
click at [75, 48] on div "Conversas abertas" at bounding box center [61, 52] width 49 height 11
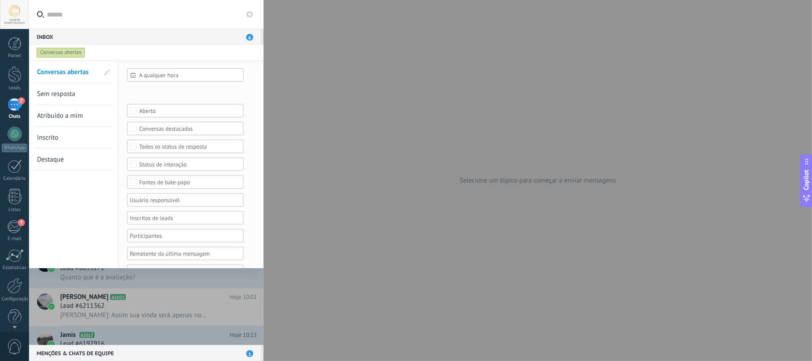
click at [50, 93] on span "Sem resposta" at bounding box center [56, 94] width 38 height 8
